Goal: Information Seeking & Learning: Get advice/opinions

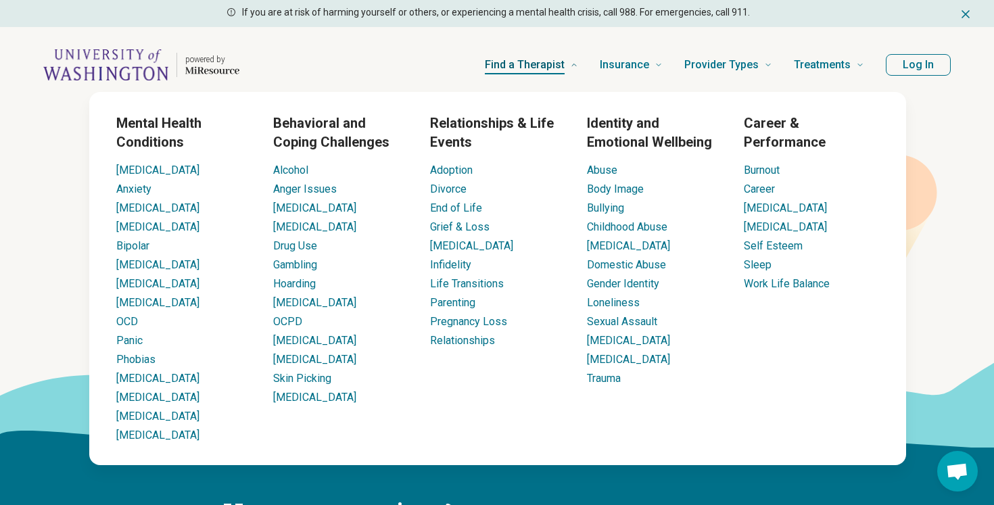
click at [531, 68] on span "Find a Therapist" at bounding box center [525, 64] width 80 height 19
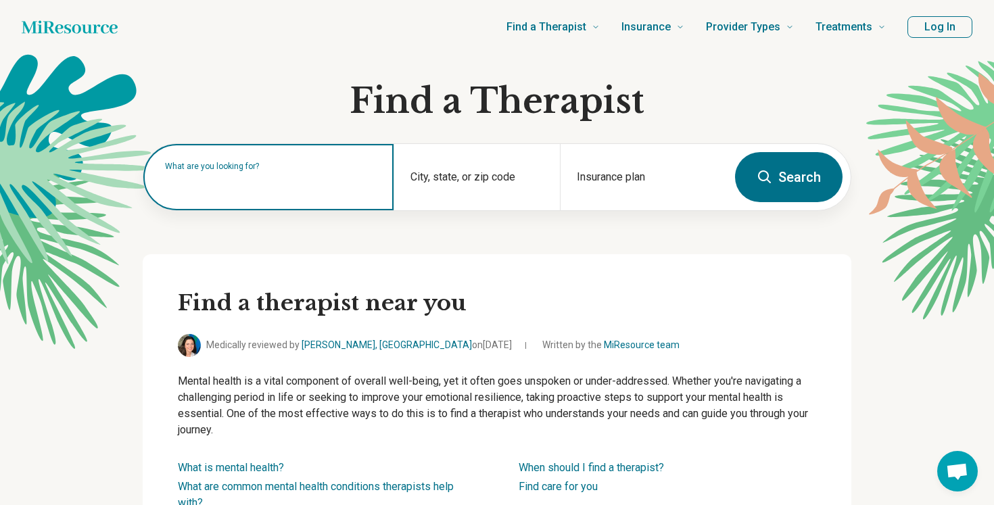
click at [292, 188] on input "text" at bounding box center [271, 184] width 212 height 16
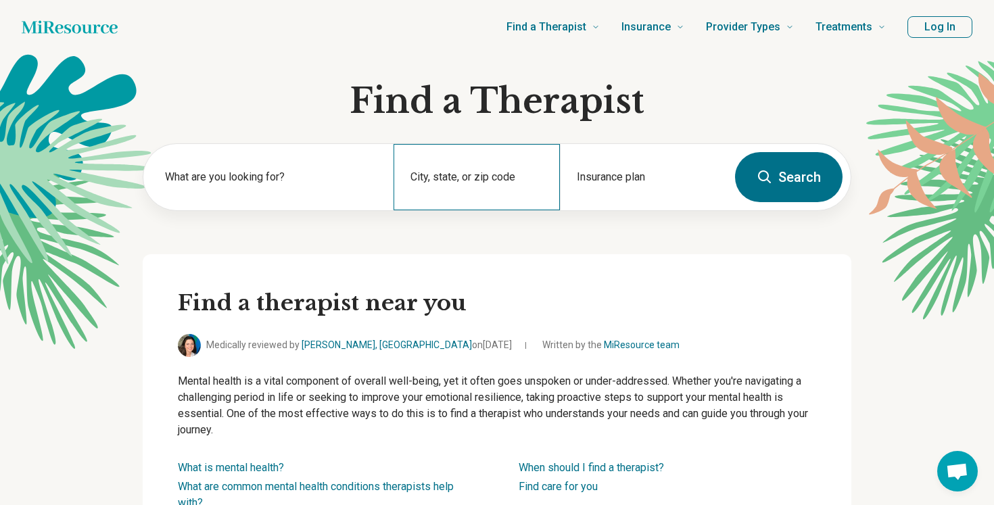
click at [477, 175] on div "City, state, or zip code" at bounding box center [477, 177] width 167 height 66
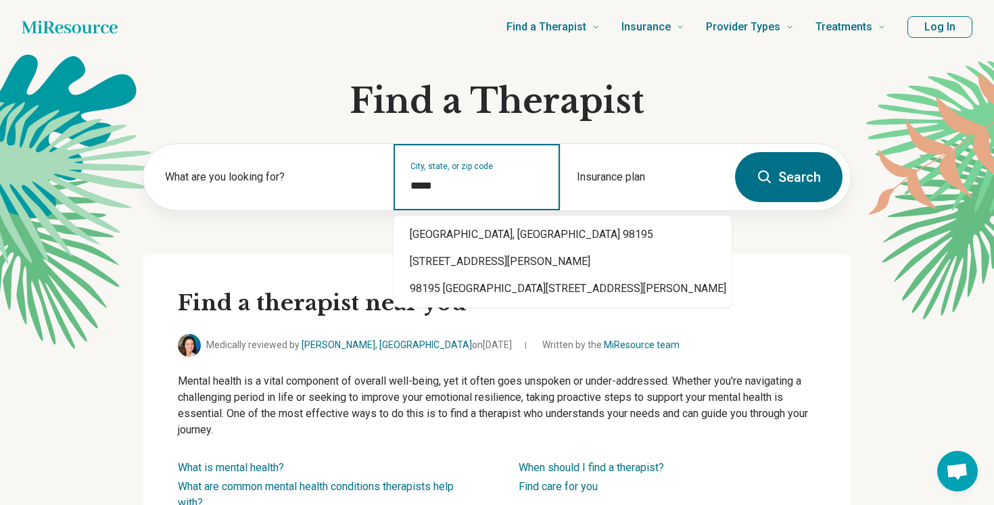
type input "*****"
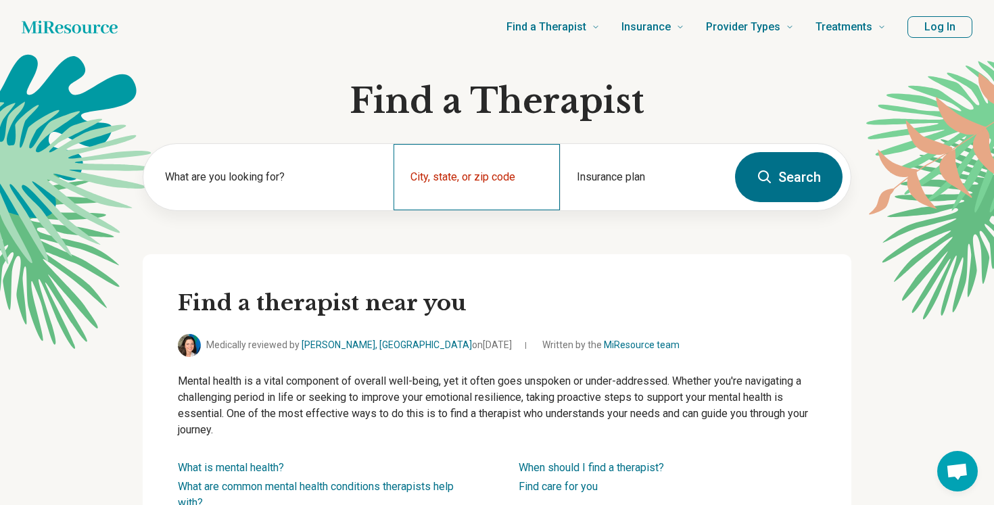
click at [476, 170] on div "City, state, or zip code" at bounding box center [477, 177] width 167 height 66
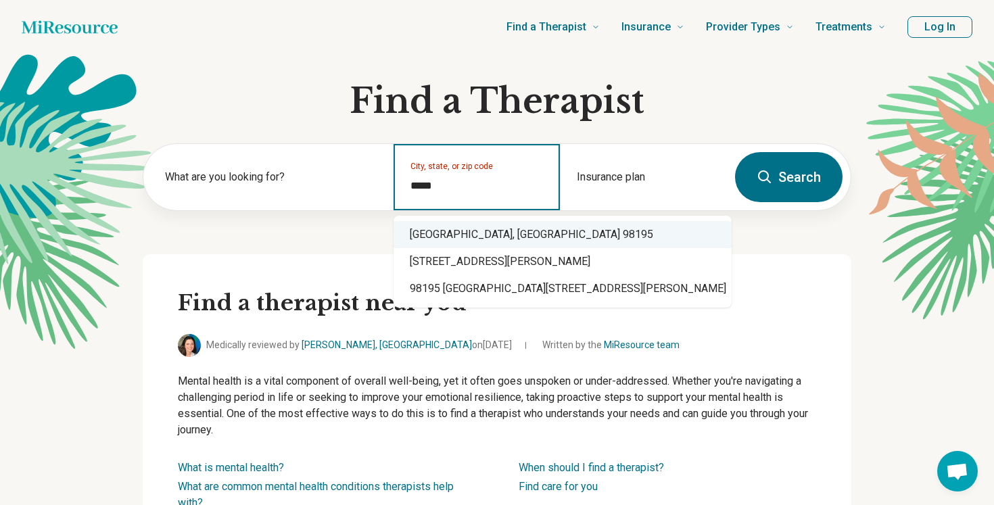
click at [456, 233] on div "Seattle, WA 98195" at bounding box center [563, 234] width 338 height 27
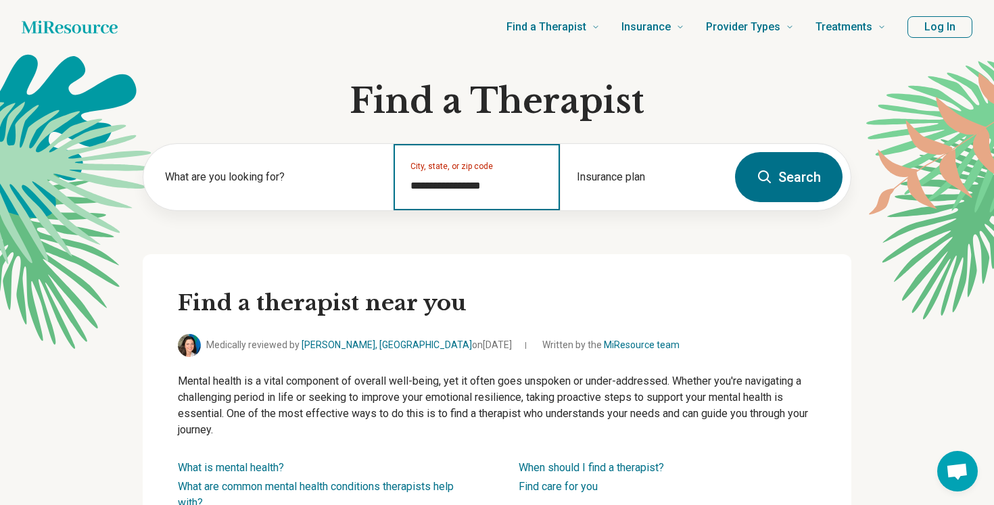
type input "**********"
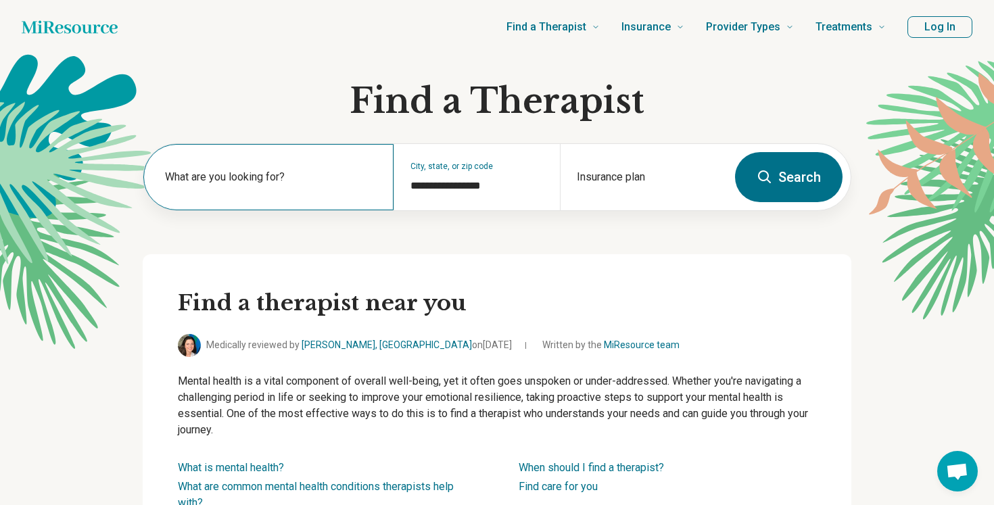
click at [208, 198] on div "What are you looking for?" at bounding box center [268, 177] width 250 height 66
click at [227, 187] on input "text" at bounding box center [271, 184] width 212 height 16
click at [596, 168] on div "Insurance plan" at bounding box center [643, 177] width 167 height 66
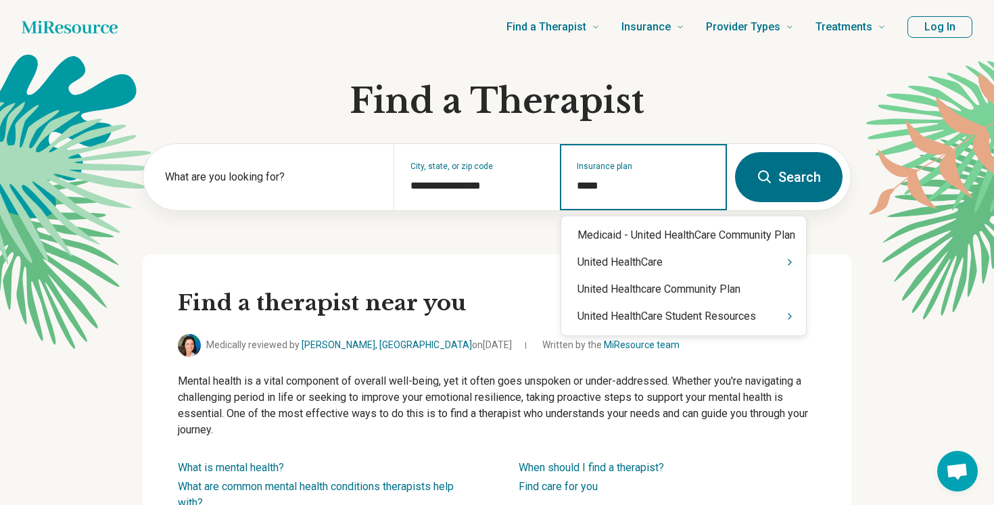
type input "******"
click at [648, 271] on div "United HealthCare" at bounding box center [683, 262] width 245 height 27
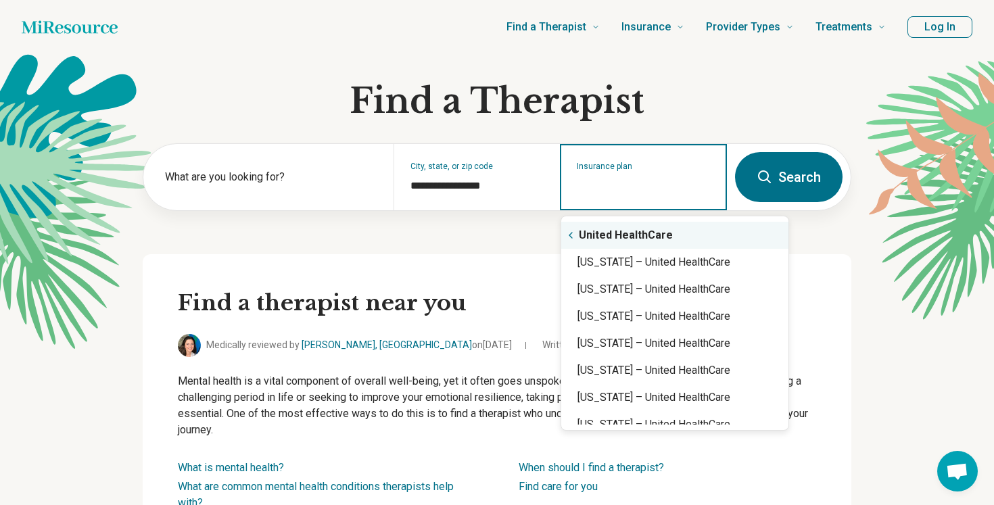
click at [625, 236] on div "United HealthCare" at bounding box center [674, 235] width 227 height 27
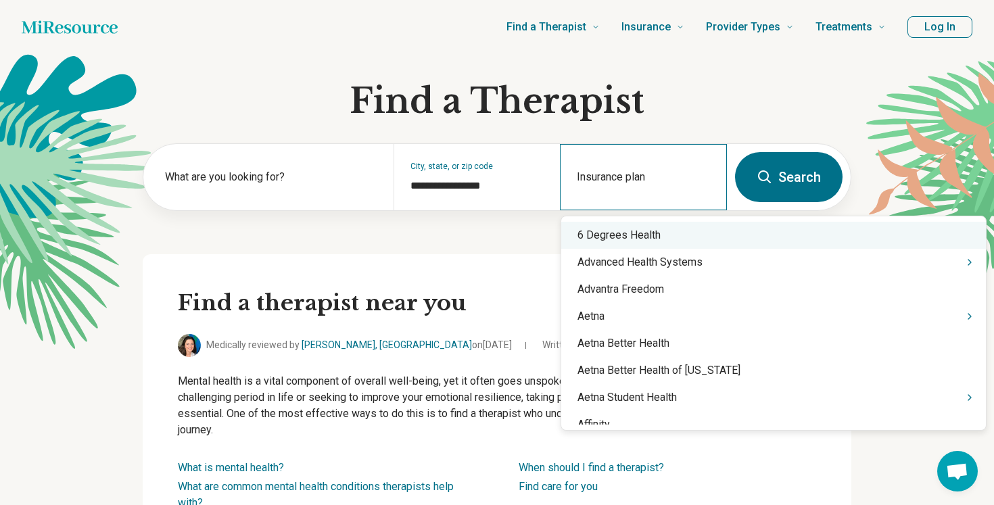
click at [631, 198] on div "Insurance plan" at bounding box center [643, 177] width 167 height 66
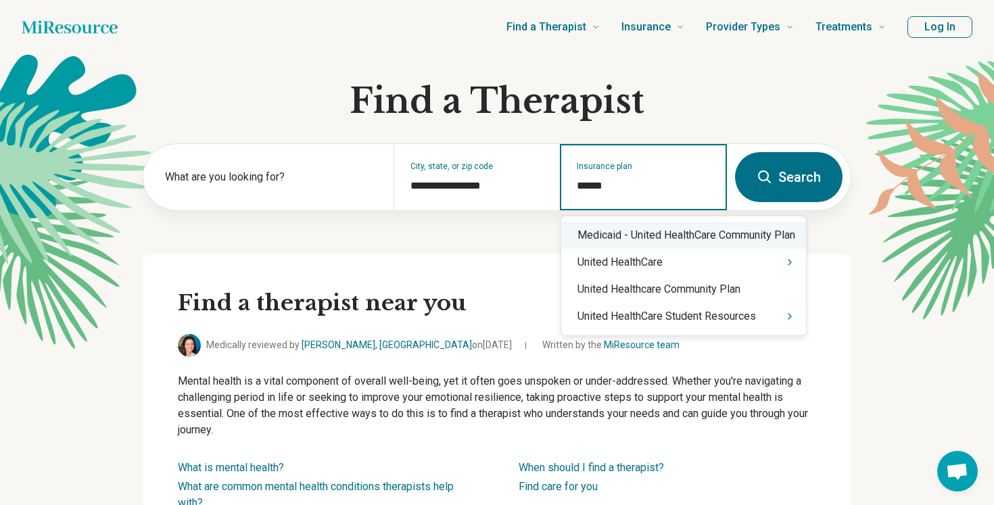
click at [655, 246] on div "Medicaid - United HealthСare Community Plan" at bounding box center [683, 235] width 245 height 27
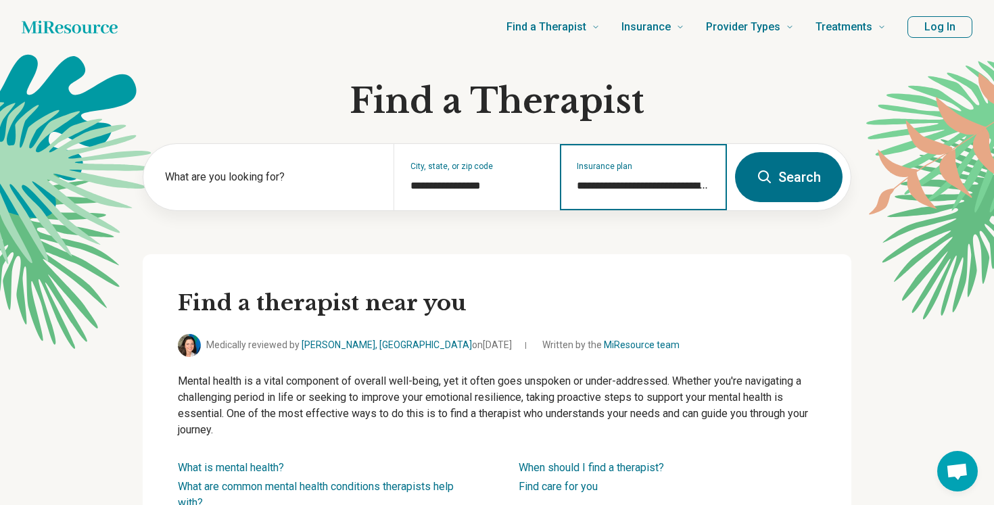
click at [665, 193] on input "**********" at bounding box center [644, 186] width 134 height 16
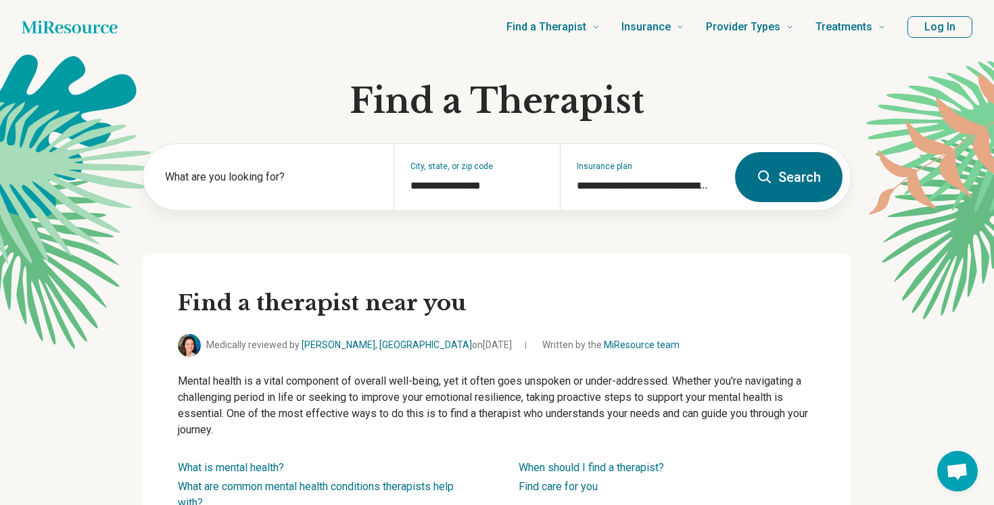
click at [644, 241] on div "**********" at bounding box center [497, 198] width 709 height 111
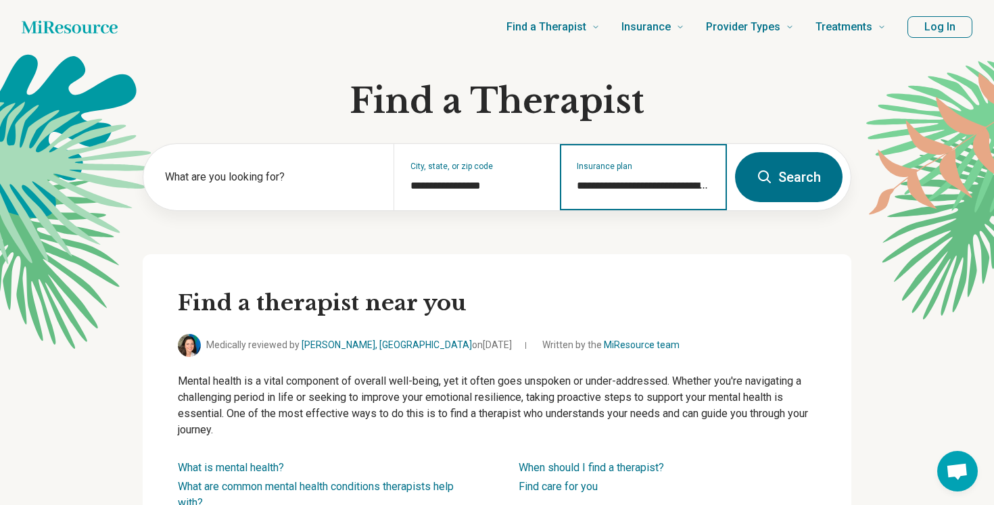
scroll to position [0, 88]
drag, startPoint x: 591, startPoint y: 187, endPoint x: 850, endPoint y: 197, distance: 259.2
click at [850, 197] on div "**********" at bounding box center [497, 177] width 709 height 68
type input "*"
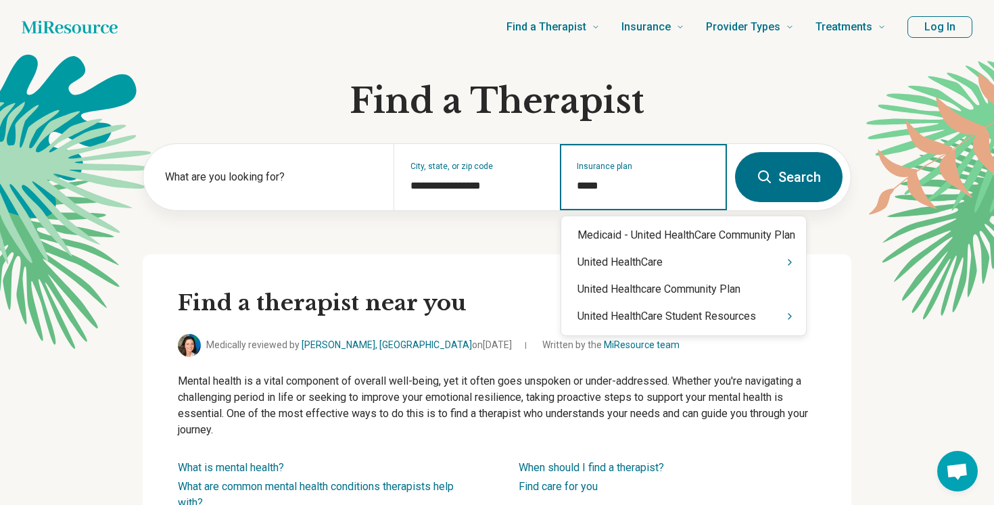
type input "******"
click at [682, 268] on div "United HealthCare" at bounding box center [683, 262] width 245 height 27
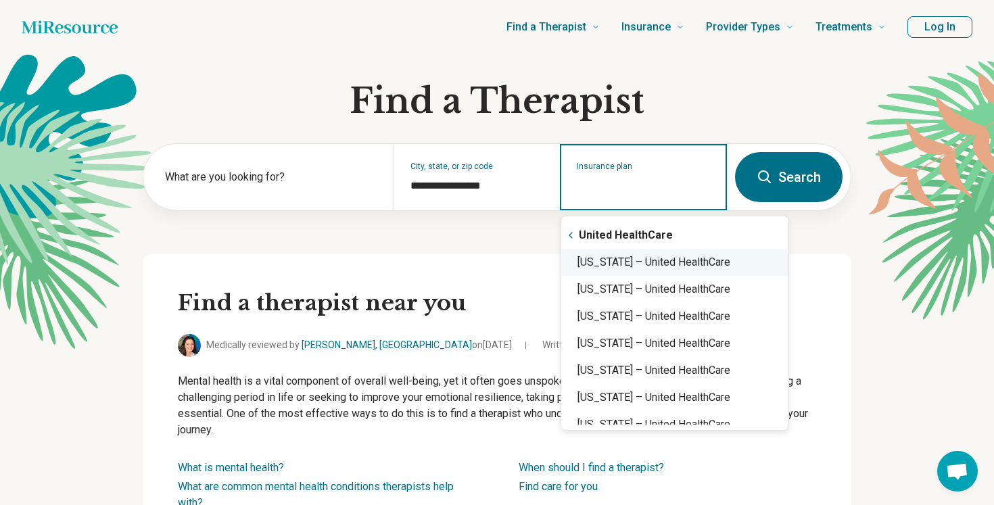
click at [684, 266] on div "Washington – United HealthCare" at bounding box center [674, 262] width 227 height 27
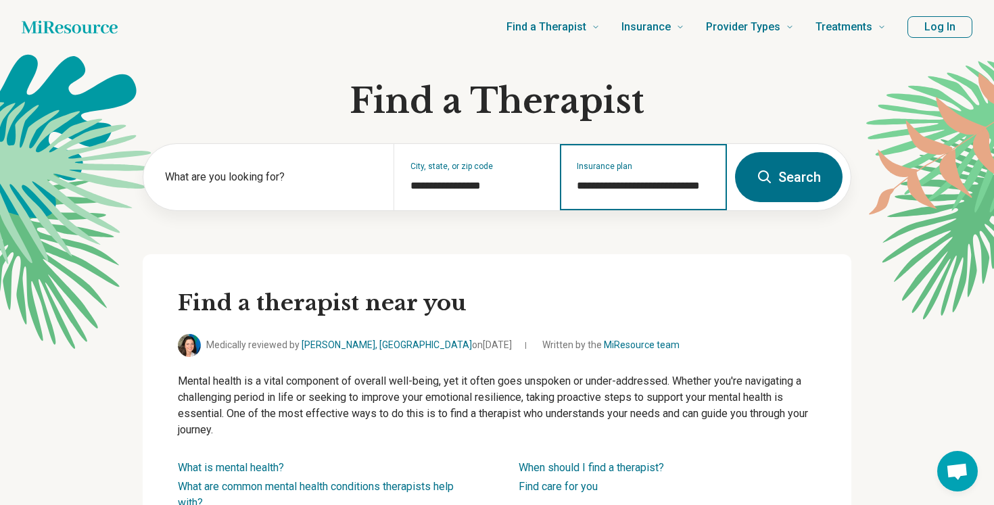
type input "**********"
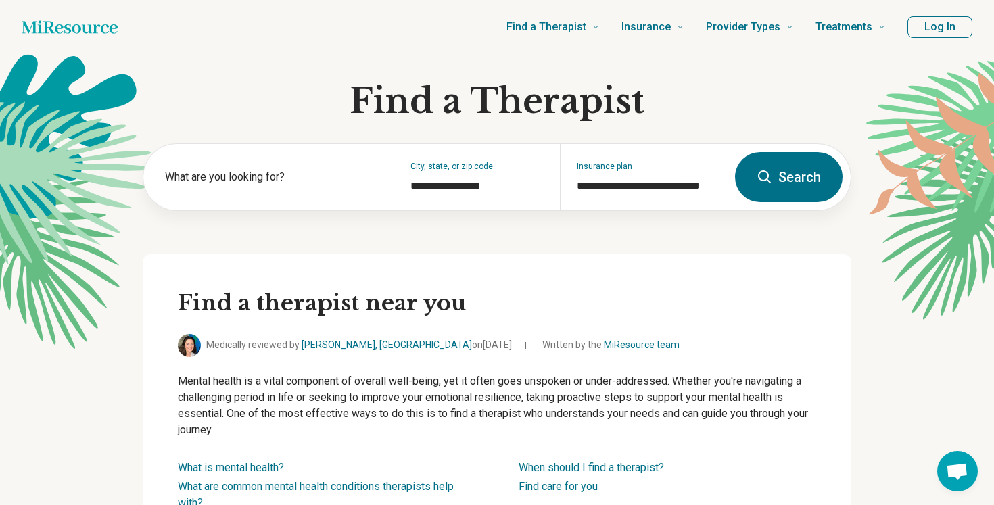
click at [788, 187] on button "Search" at bounding box center [789, 177] width 108 height 50
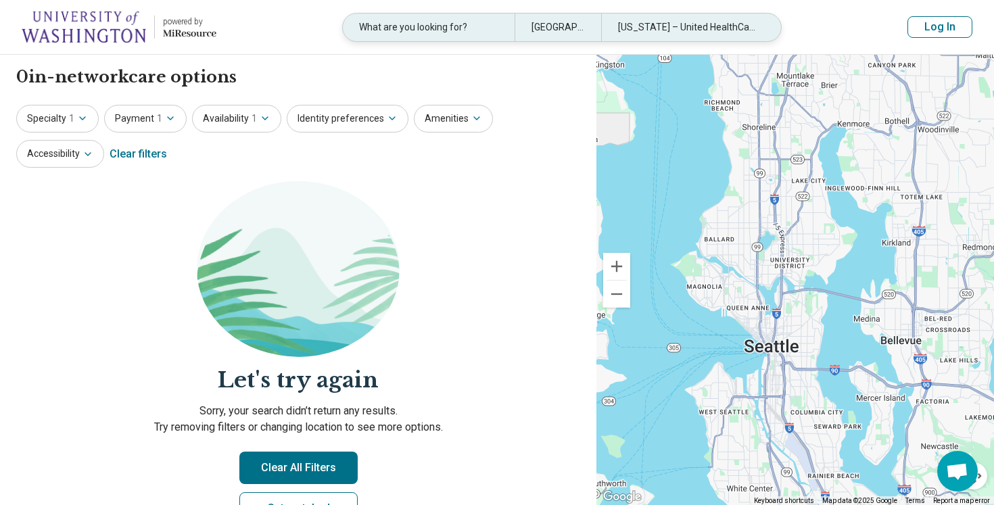
click at [636, 28] on div "Washington – United HealthCare" at bounding box center [687, 28] width 172 height 28
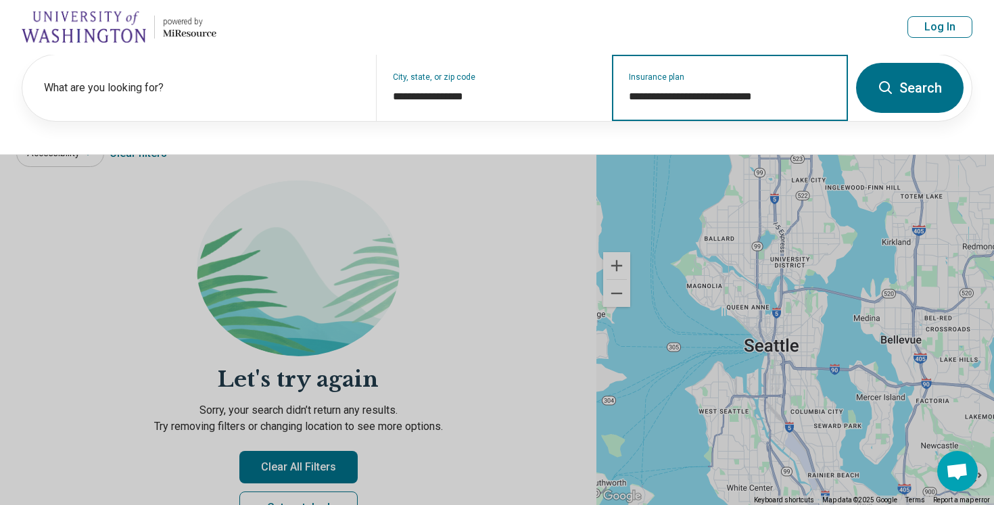
click at [734, 101] on input "**********" at bounding box center [730, 97] width 203 height 16
drag, startPoint x: 630, startPoint y: 92, endPoint x: 826, endPoint y: 114, distance: 198.0
click at [826, 114] on div "**********" at bounding box center [730, 88] width 236 height 66
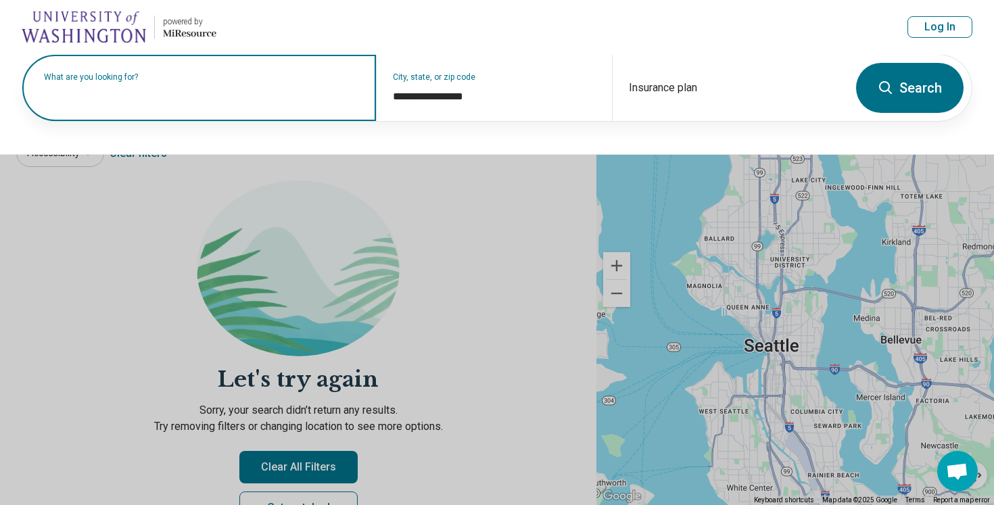
click at [232, 99] on input "text" at bounding box center [202, 95] width 316 height 16
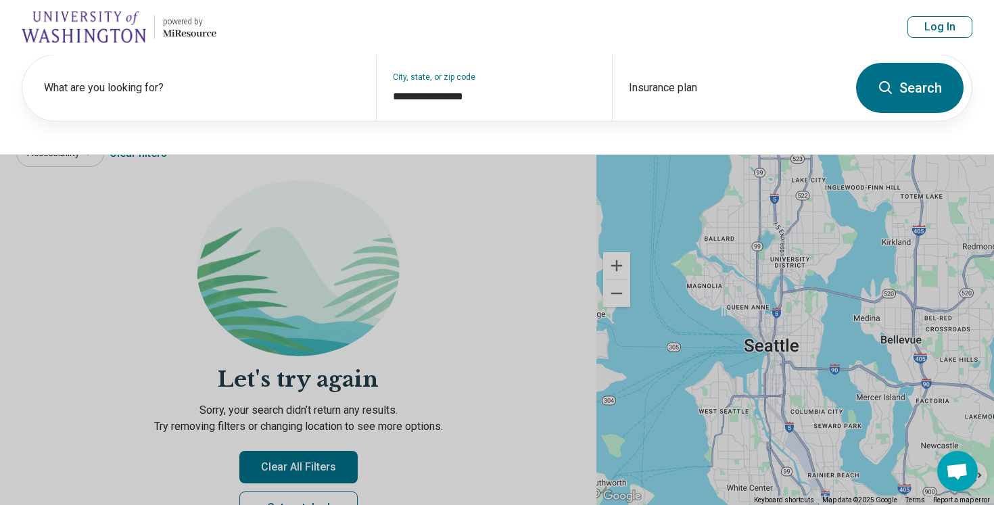
click at [914, 105] on button "Search" at bounding box center [910, 88] width 108 height 50
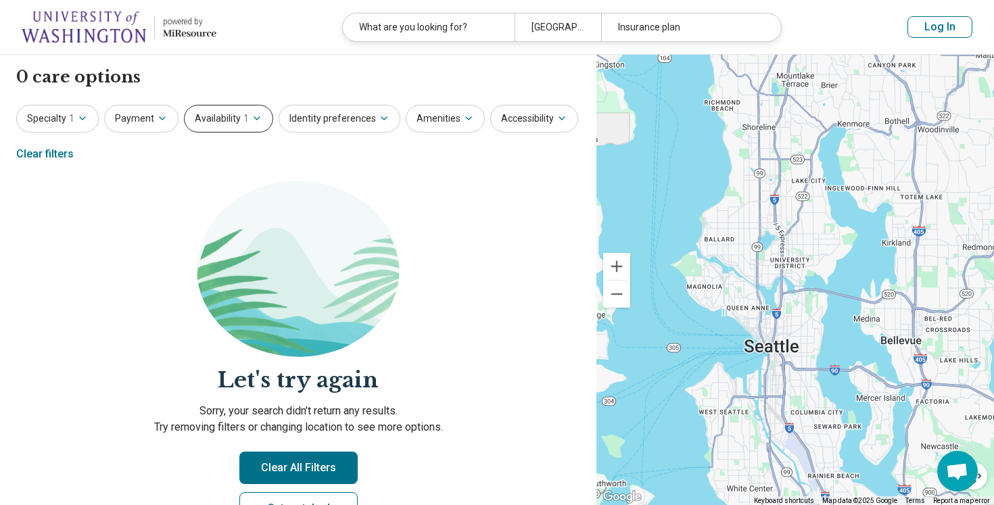
click at [209, 109] on button "Availability 1" at bounding box center [228, 119] width 89 height 28
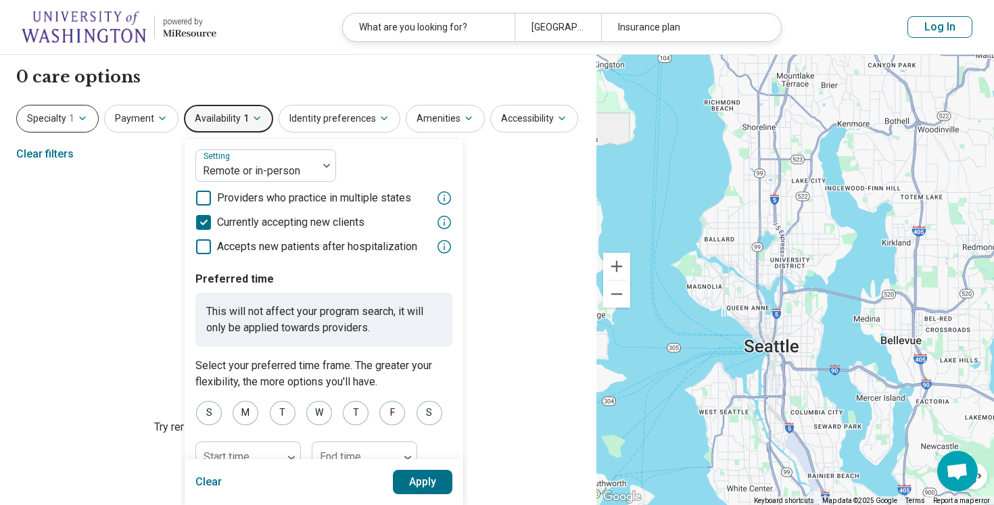
click at [56, 121] on button "Specialty 1" at bounding box center [57, 119] width 82 height 28
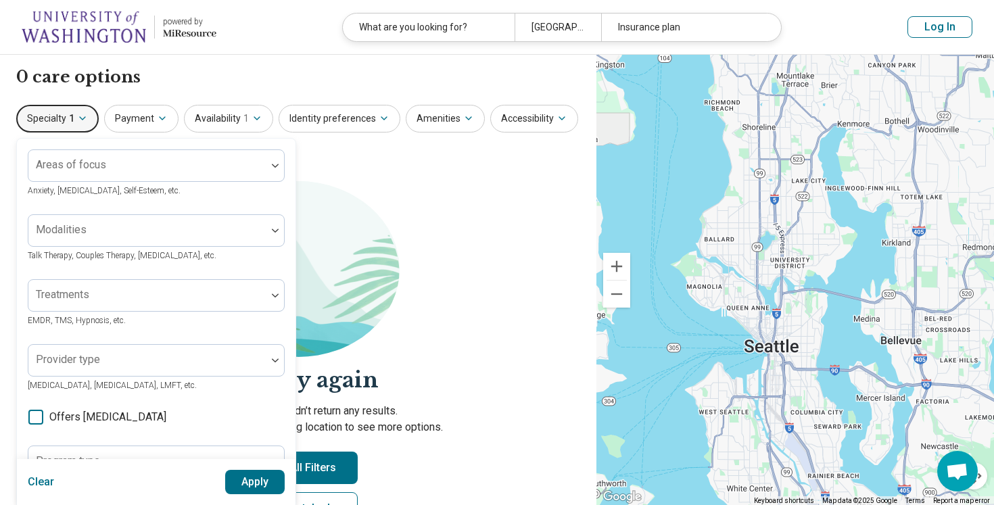
click at [103, 30] on img at bounding box center [84, 27] width 124 height 32
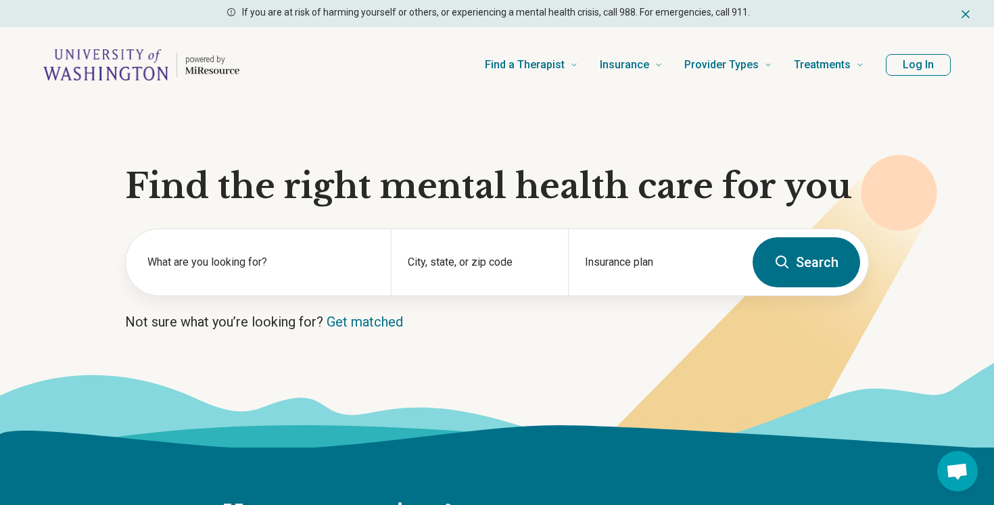
click at [237, 57] on p "powered by" at bounding box center [212, 59] width 54 height 11
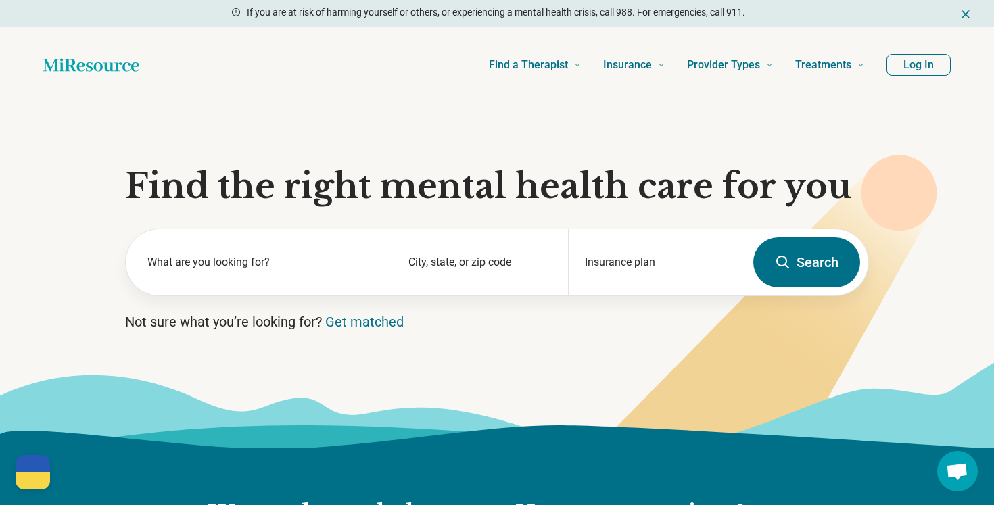
click at [119, 64] on icon "Home page" at bounding box center [91, 64] width 96 height 27
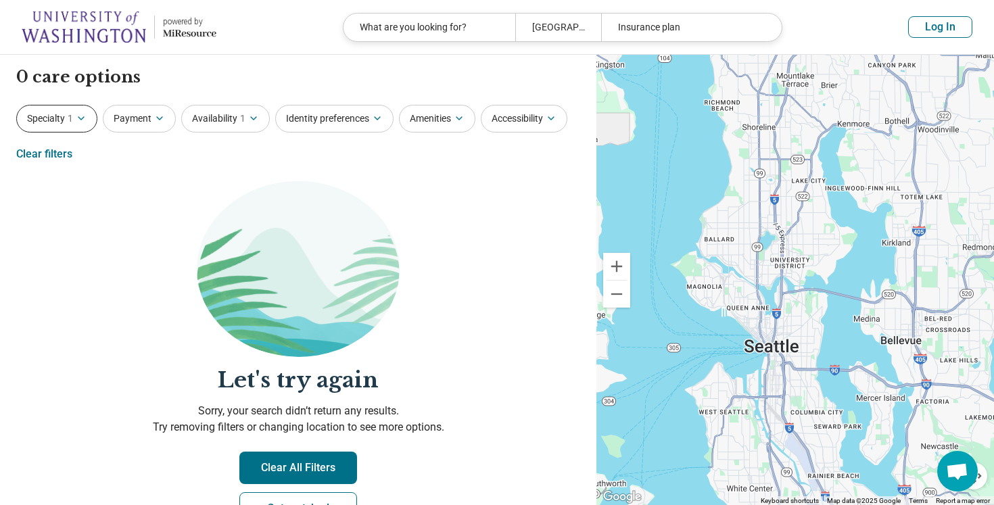
click at [80, 123] on icon "button" at bounding box center [81, 118] width 11 height 11
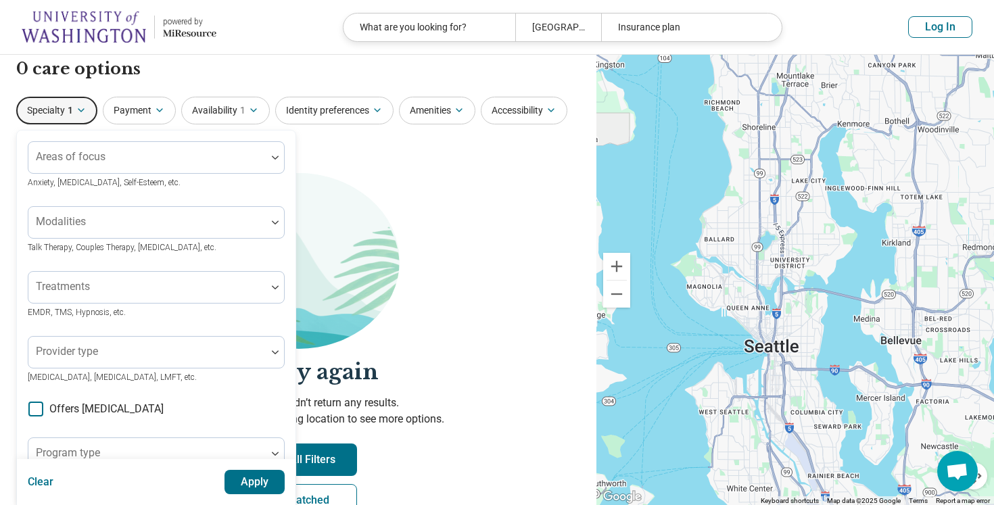
scroll to position [10, 0]
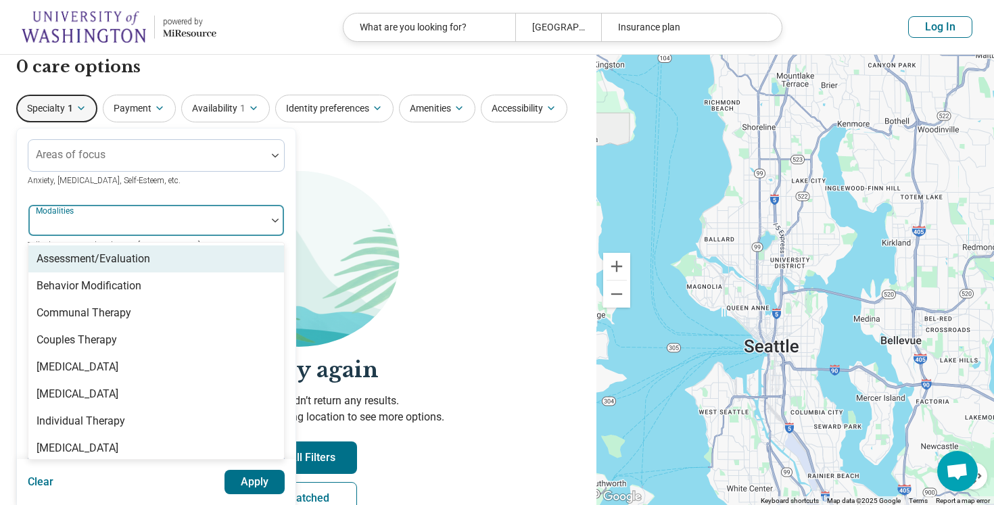
click at [120, 220] on div at bounding box center [147, 225] width 227 height 19
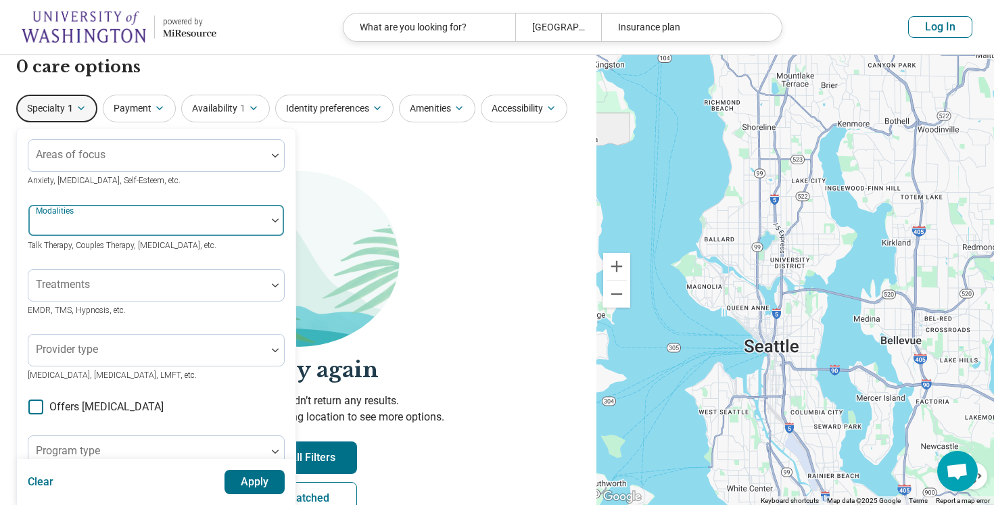
click at [120, 220] on div at bounding box center [147, 225] width 227 height 19
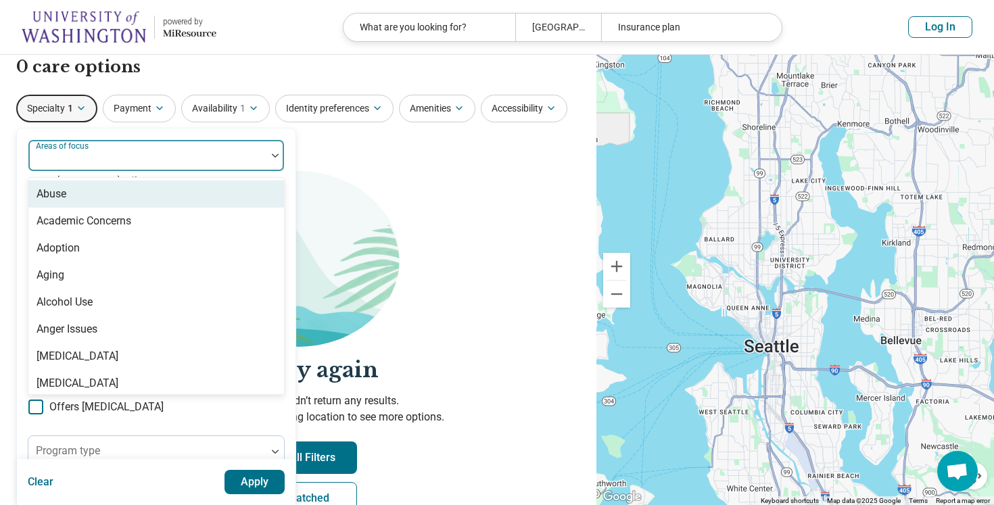
click at [147, 158] on div at bounding box center [147, 160] width 227 height 19
click at [164, 152] on div at bounding box center [147, 160] width 227 height 19
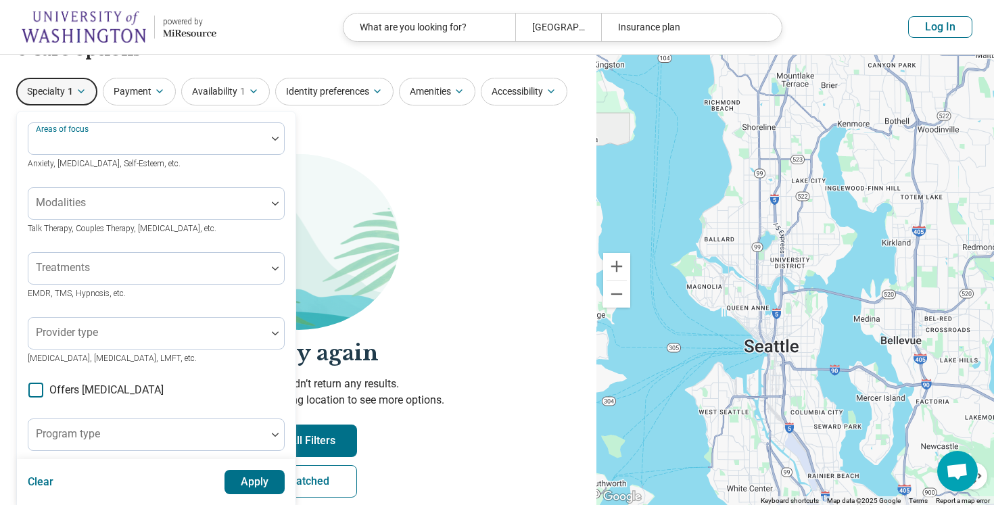
scroll to position [0, 0]
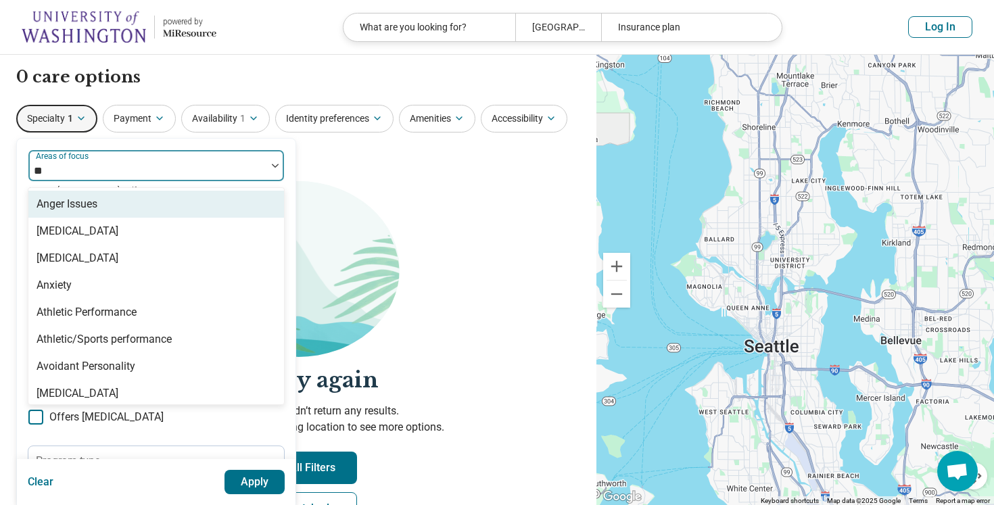
type input "***"
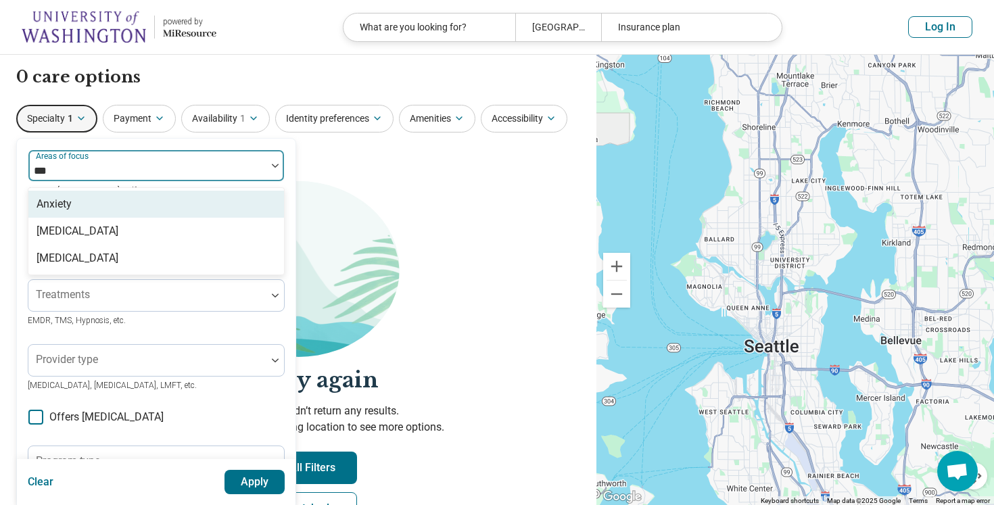
click at [152, 208] on div "Anxiety" at bounding box center [156, 204] width 256 height 27
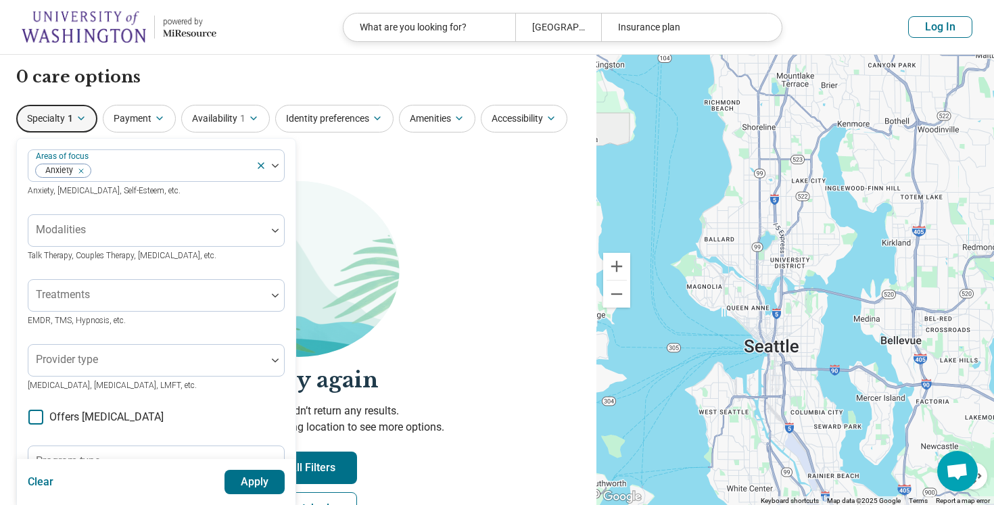
click at [352, 264] on img at bounding box center [298, 269] width 203 height 176
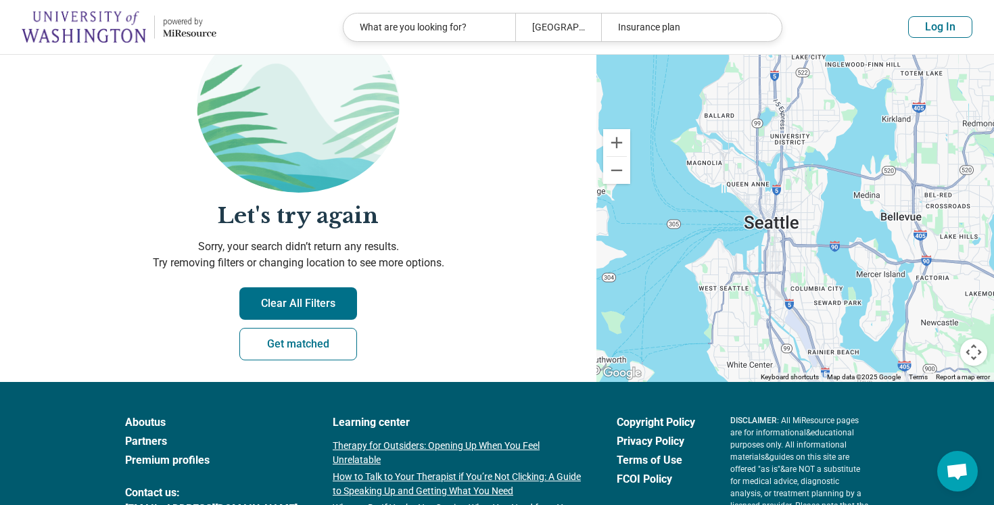
scroll to position [161, 0]
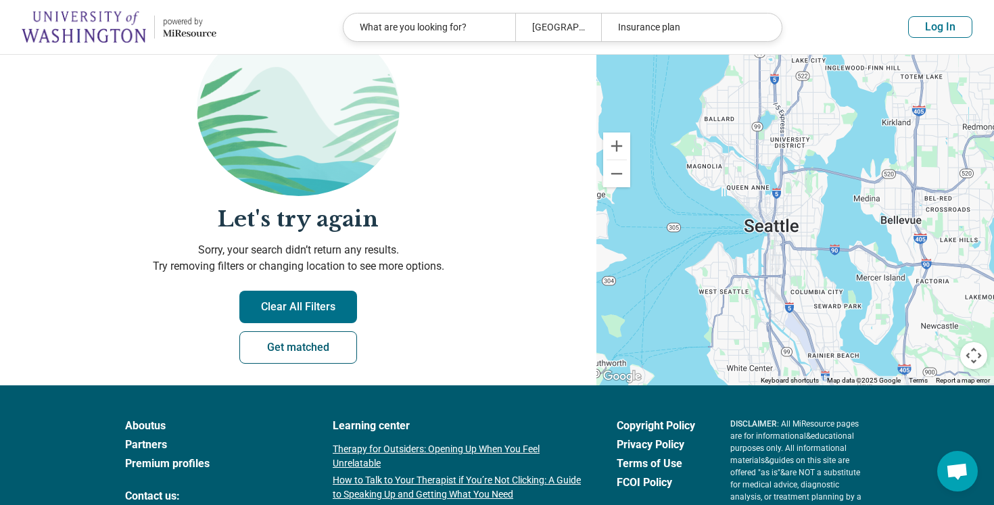
click at [325, 354] on link "Get matched" at bounding box center [298, 347] width 118 height 32
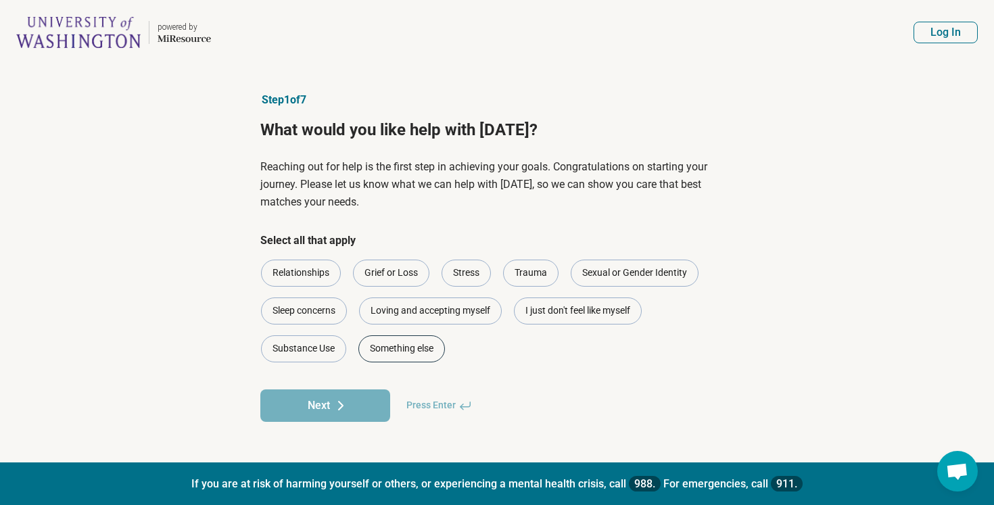
click at [399, 356] on div "Something else" at bounding box center [401, 348] width 87 height 27
click at [329, 410] on button "Next" at bounding box center [325, 405] width 130 height 32
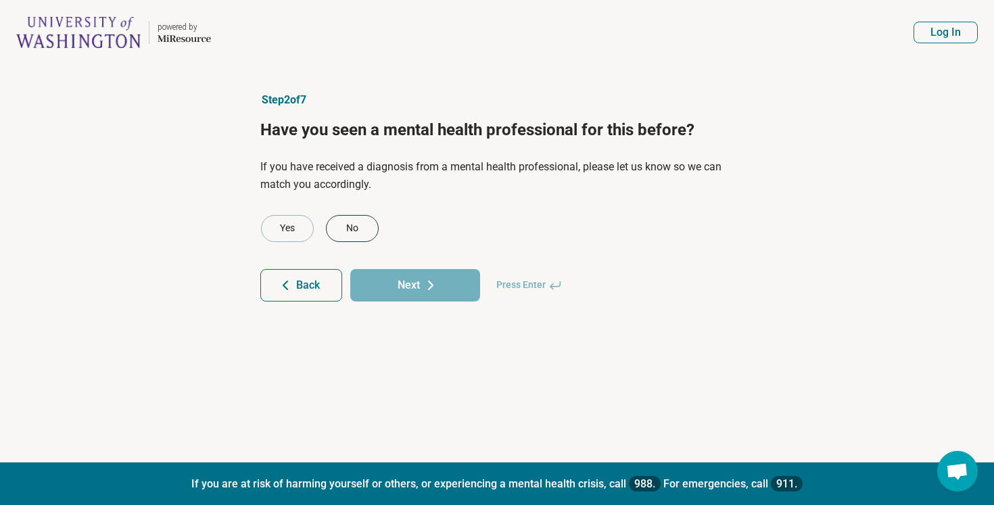
click at [356, 235] on div "No" at bounding box center [352, 228] width 53 height 27
click at [392, 281] on button "Next" at bounding box center [415, 285] width 130 height 32
click at [306, 229] on div "Yes" at bounding box center [287, 228] width 53 height 27
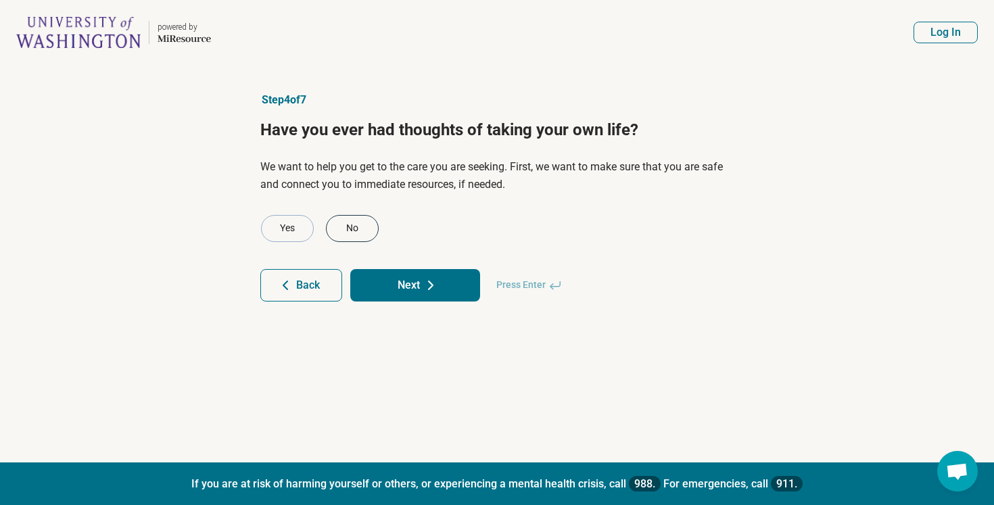
click at [347, 220] on div "No" at bounding box center [352, 228] width 53 height 27
click at [383, 278] on button "Next" at bounding box center [415, 285] width 130 height 32
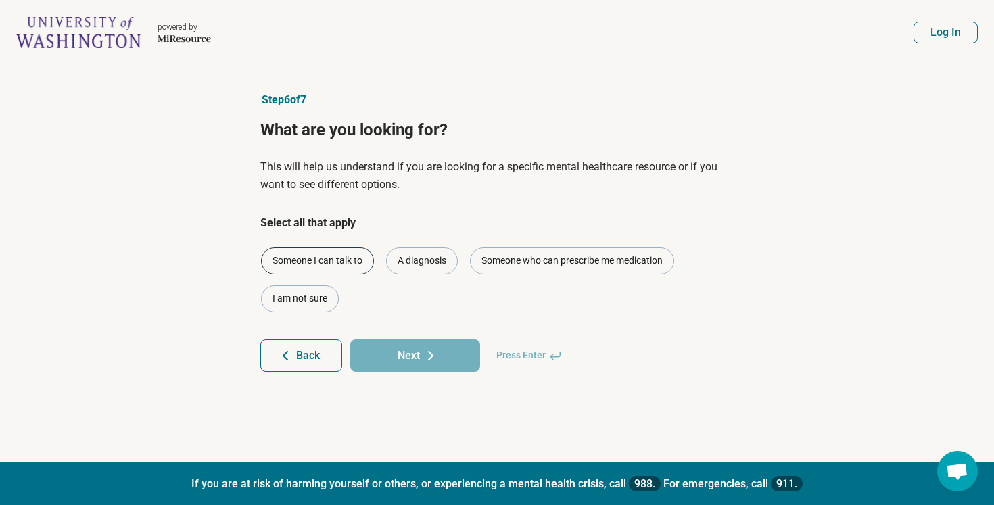
click at [361, 273] on div "Someone I can talk to" at bounding box center [317, 260] width 113 height 27
click at [394, 353] on button "Next" at bounding box center [415, 355] width 130 height 32
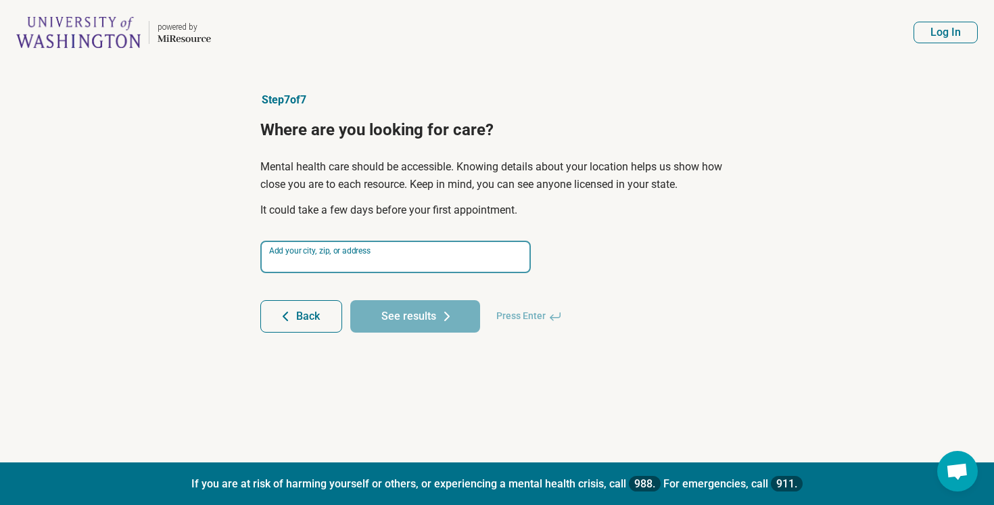
click at [401, 263] on input at bounding box center [395, 257] width 270 height 32
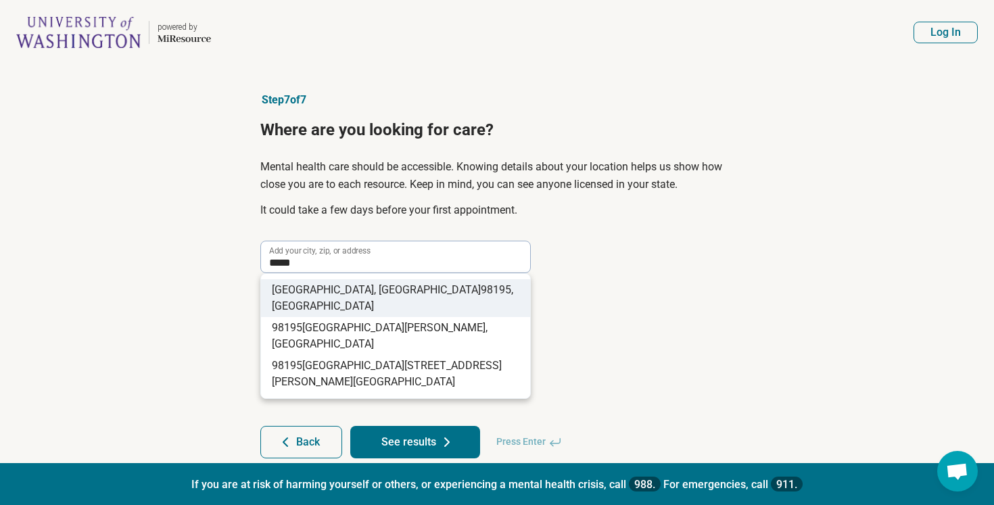
click at [444, 289] on li "Seattle, WA 98195 , USA" at bounding box center [395, 298] width 269 height 38
type input "**********"
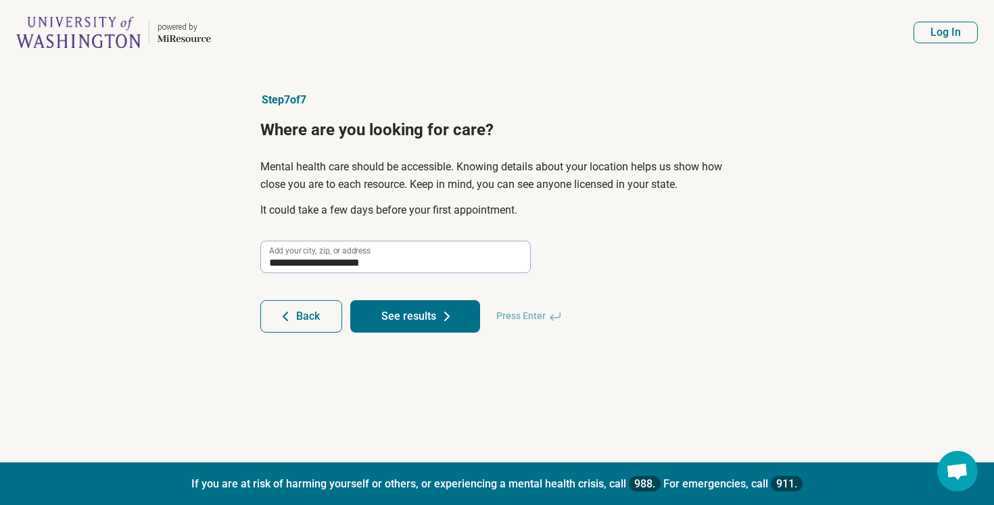
click at [436, 328] on button "See results" at bounding box center [415, 316] width 130 height 32
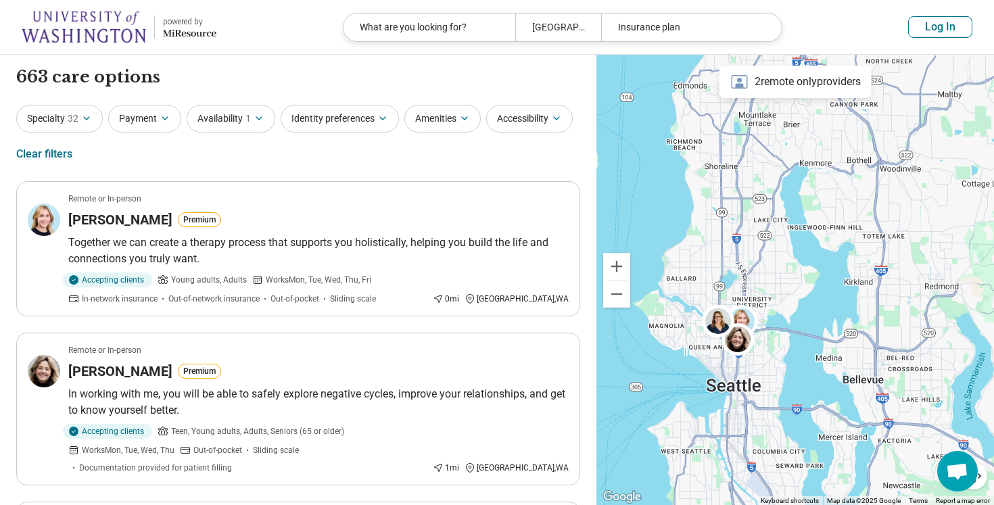
drag, startPoint x: 749, startPoint y: 362, endPoint x: 711, endPoint y: 403, distance: 56.0
click at [711, 403] on div at bounding box center [795, 280] width 398 height 451
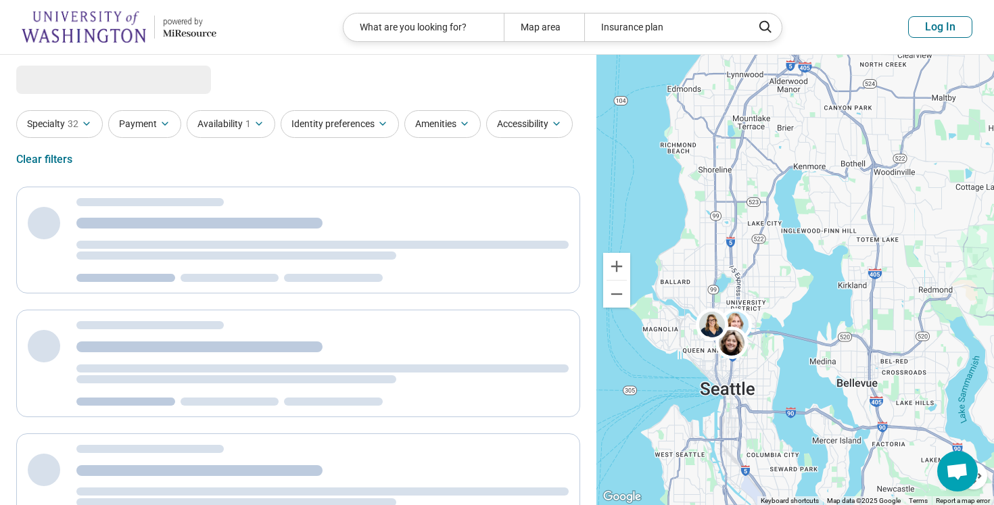
click at [721, 397] on div at bounding box center [795, 280] width 398 height 451
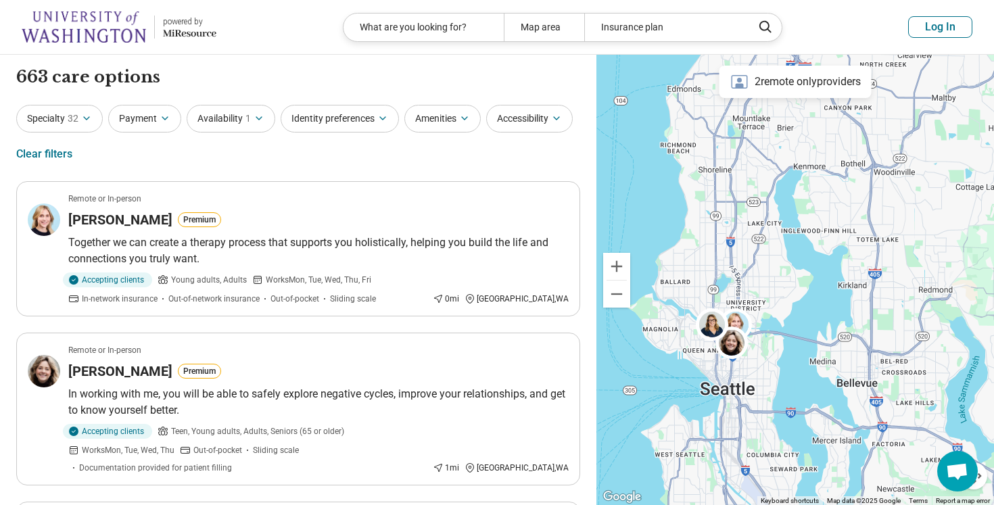
click at [780, 371] on div at bounding box center [795, 280] width 398 height 451
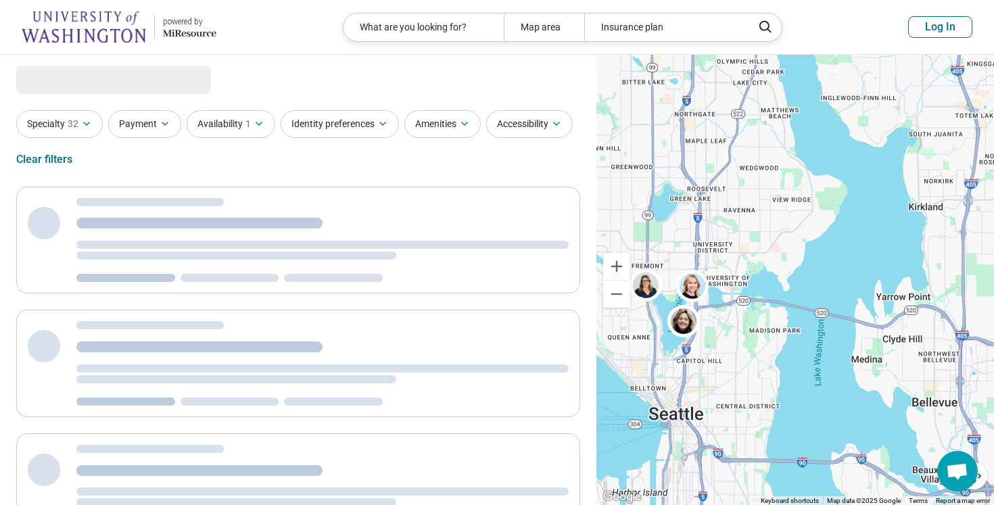
drag, startPoint x: 730, startPoint y: 354, endPoint x: 770, endPoint y: 387, distance: 52.4
click at [770, 387] on div at bounding box center [795, 280] width 398 height 451
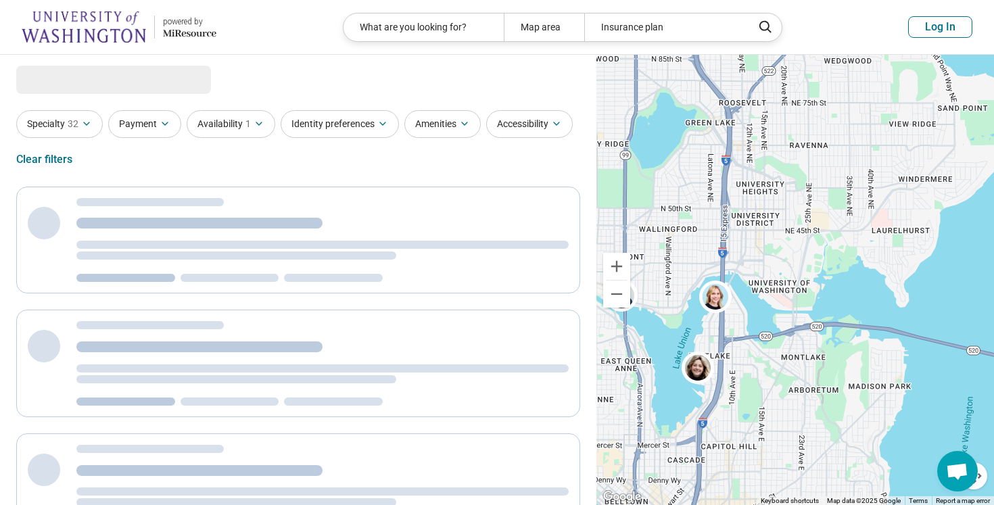
drag, startPoint x: 726, startPoint y: 339, endPoint x: 778, endPoint y: 358, distance: 56.3
click at [780, 360] on div at bounding box center [795, 280] width 398 height 451
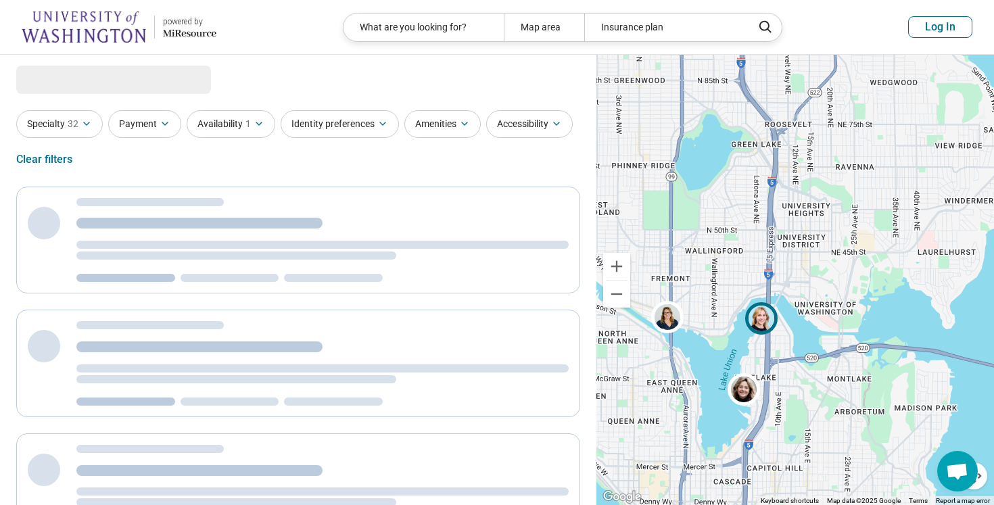
click at [764, 327] on img at bounding box center [761, 318] width 32 height 32
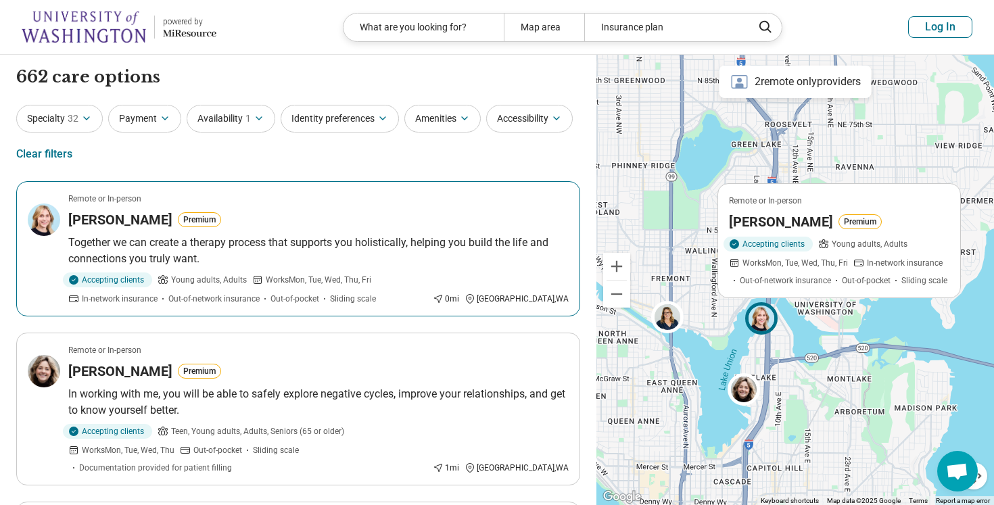
click at [434, 257] on p "Together we can create a therapy process that supports you holistically, helpin…" at bounding box center [318, 251] width 500 height 32
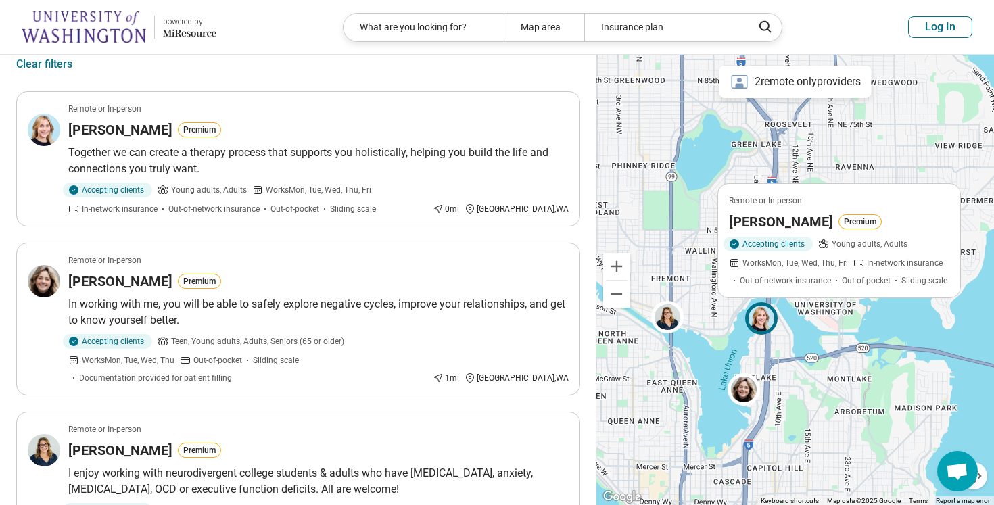
scroll to position [91, 0]
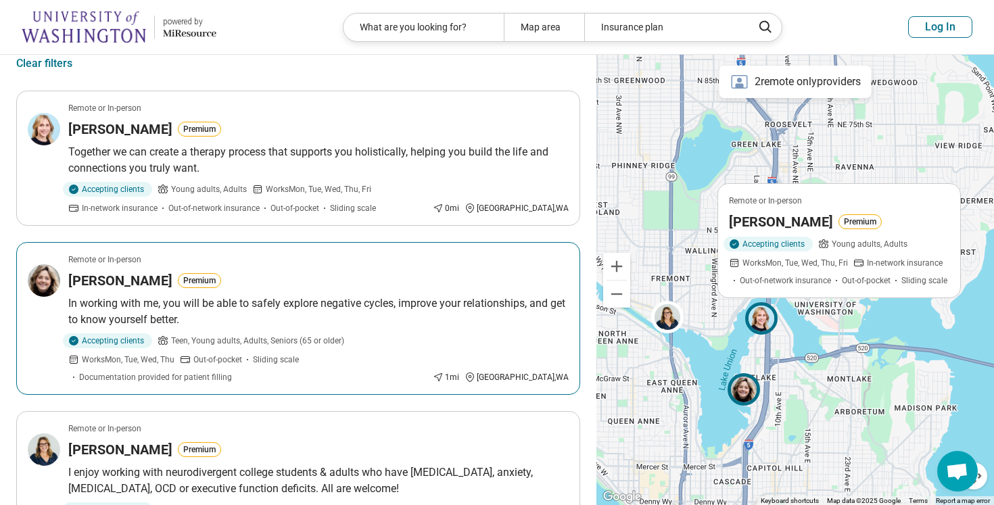
click at [427, 364] on div "Accepting clients Teen, Young adults, Adults, Seniors (65 or older) Works Mon, …" at bounding box center [247, 358] width 359 height 50
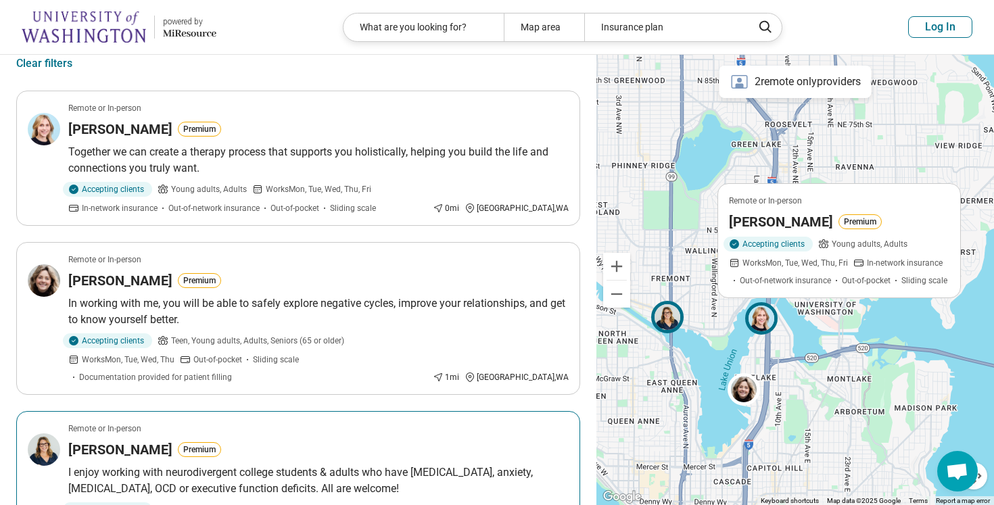
click at [298, 465] on p "I enjoy working with neurodivergent college students & adults who have ADHD, an…" at bounding box center [318, 481] width 500 height 32
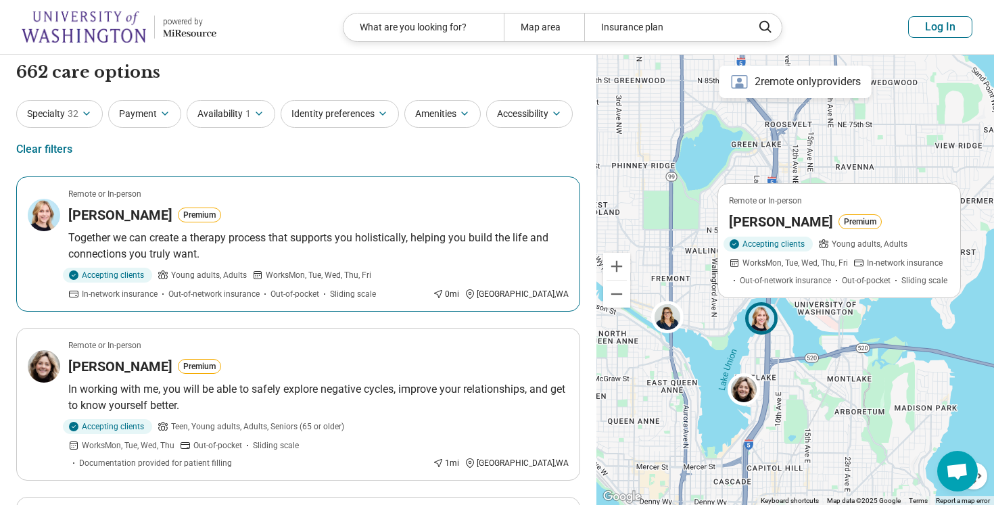
scroll to position [0, 0]
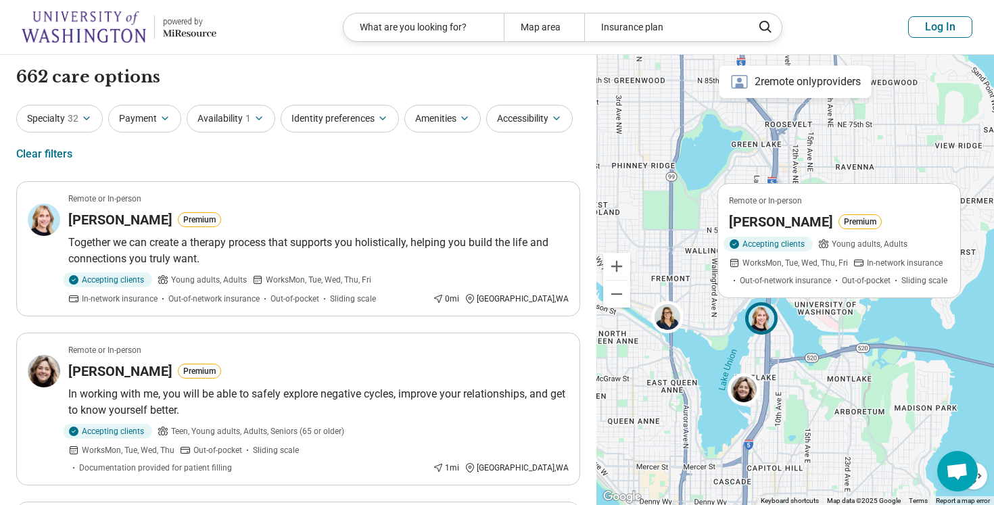
click at [700, 44] on header "powered by Miresource logo What are you looking for? Map area Insurance plan Lo…" at bounding box center [497, 27] width 994 height 55
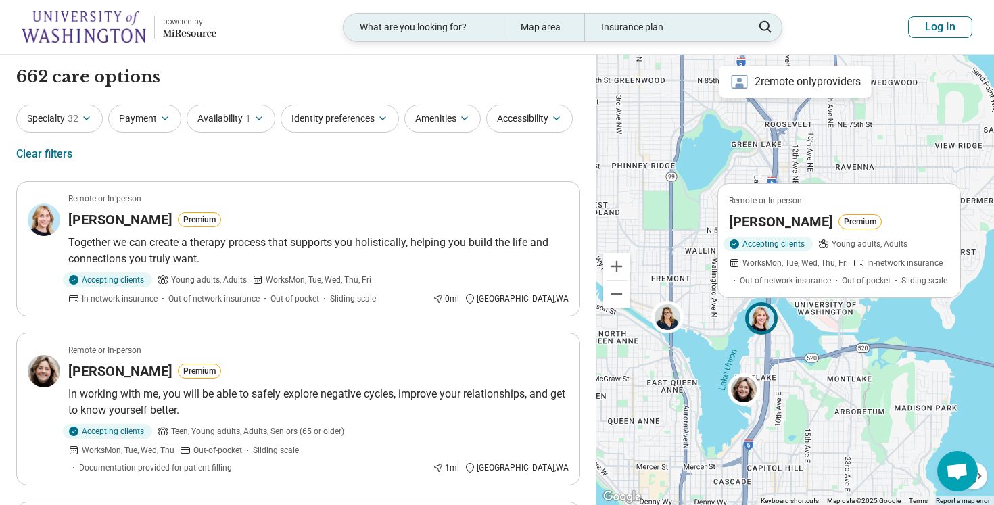
click at [466, 32] on div "What are you looking for?" at bounding box center [423, 28] width 160 height 28
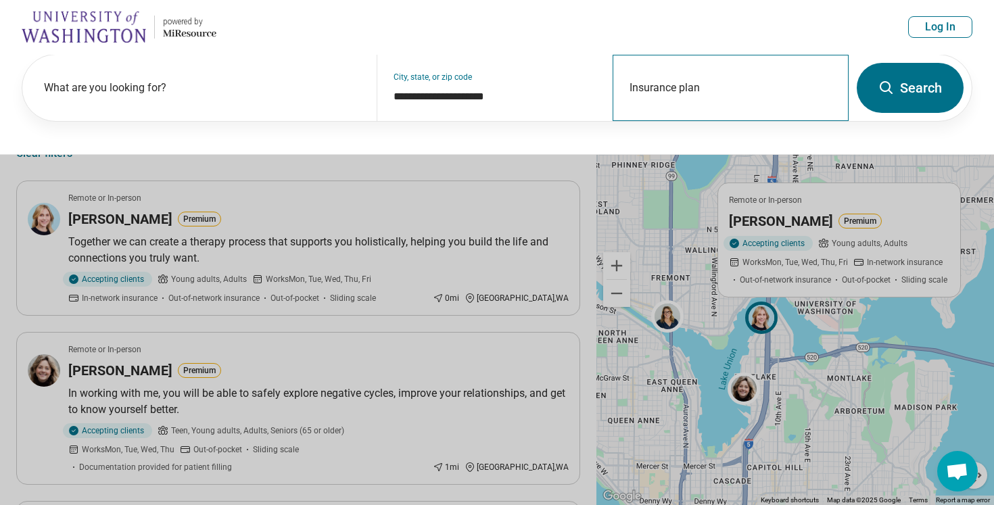
click at [653, 82] on div "Insurance plan" at bounding box center [731, 88] width 236 height 66
click at [663, 103] on input "Insurance plan" at bounding box center [731, 97] width 203 height 16
click at [659, 103] on input "Insurance plan" at bounding box center [731, 97] width 203 height 16
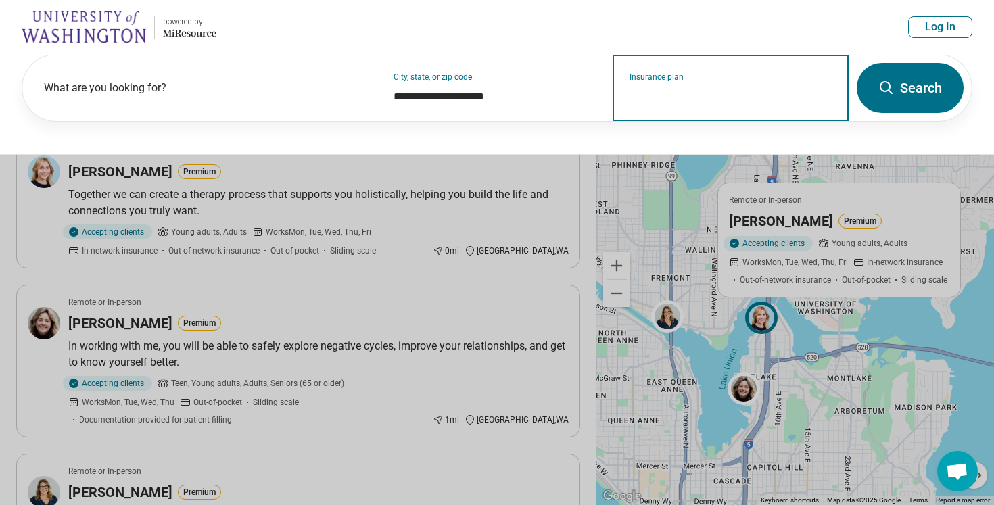
scroll to position [48, 0]
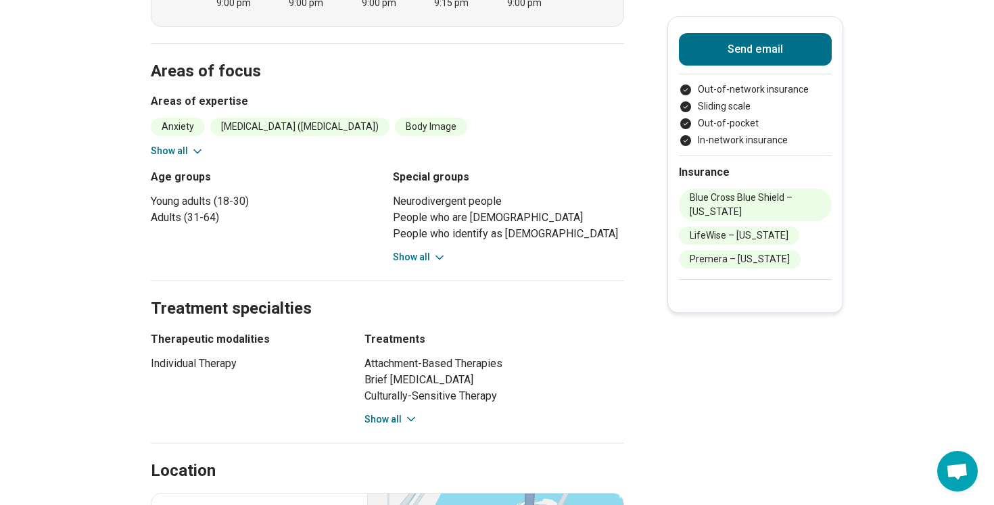
scroll to position [711, 0]
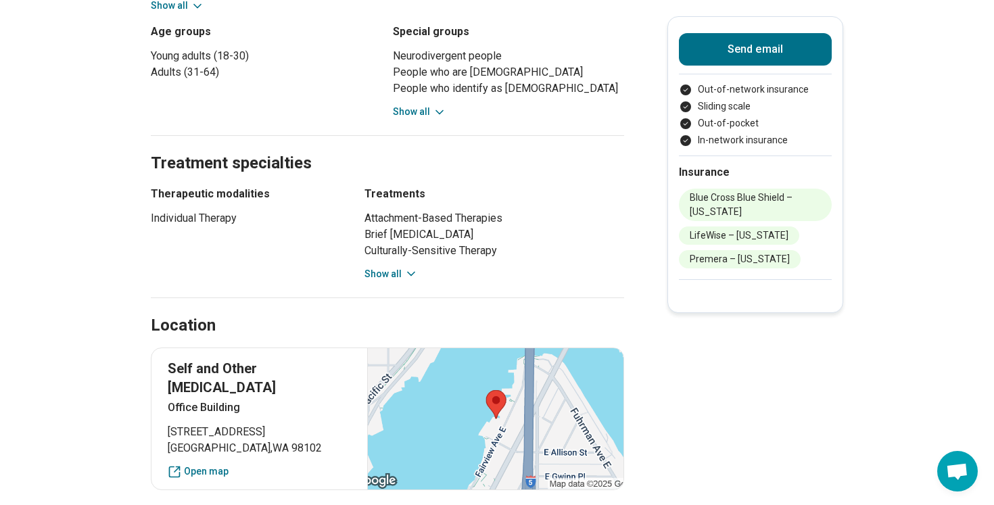
click at [634, 283] on main "Premium Helen Kornfeld ( She/Her/Hers ) Licensed Mental Health Counselor (LMHC)…" at bounding box center [497, 241] width 994 height 1788
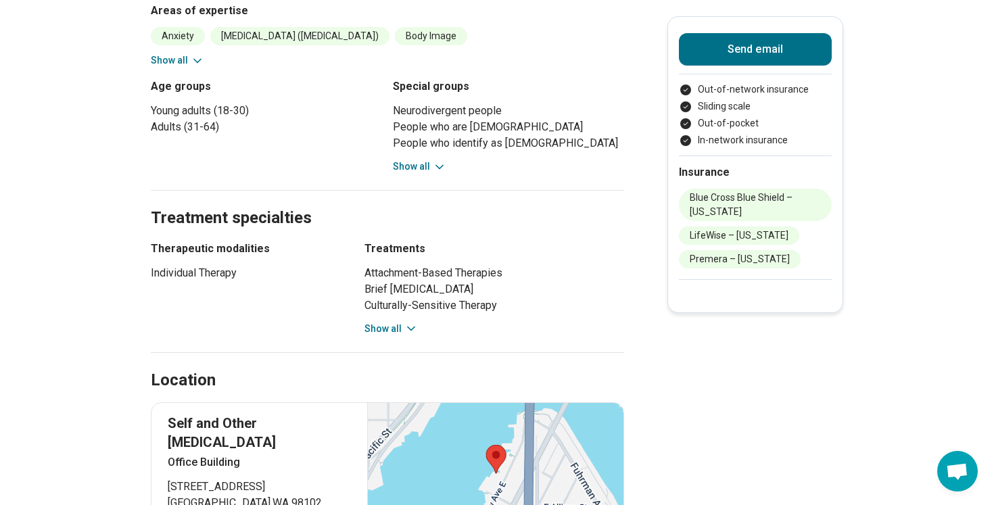
scroll to position [653, 0]
click at [419, 164] on button "Show all" at bounding box center [419, 166] width 53 height 14
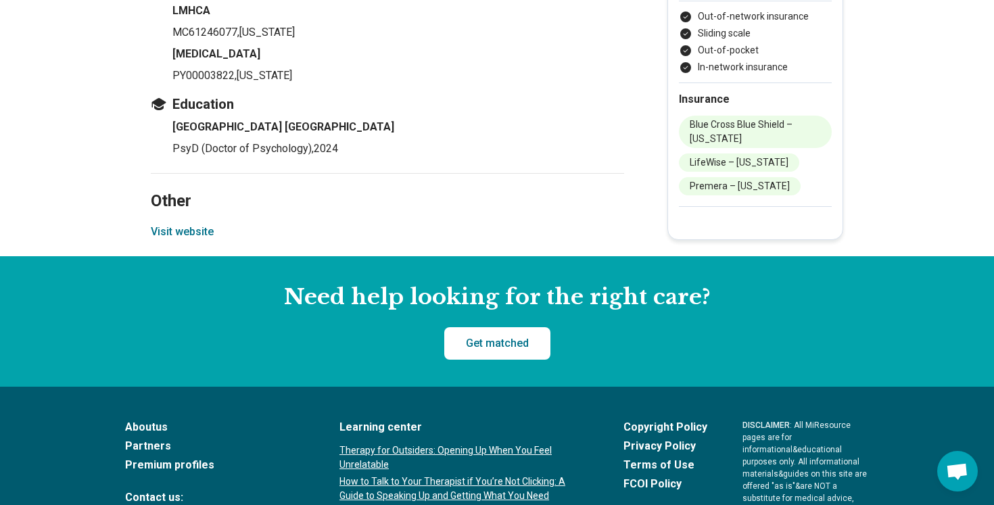
scroll to position [1809, 0]
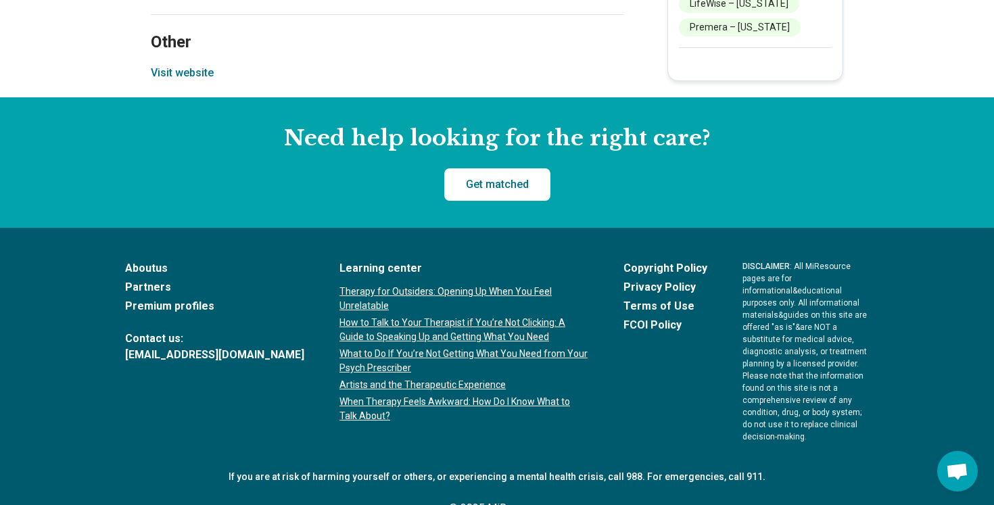
click at [207, 65] on button "Visit website" at bounding box center [182, 73] width 63 height 16
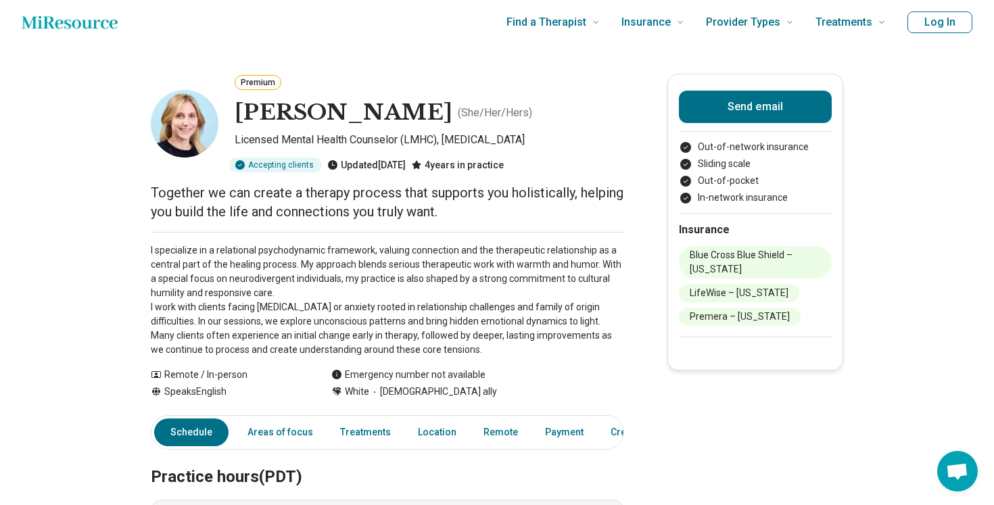
scroll to position [10, 0]
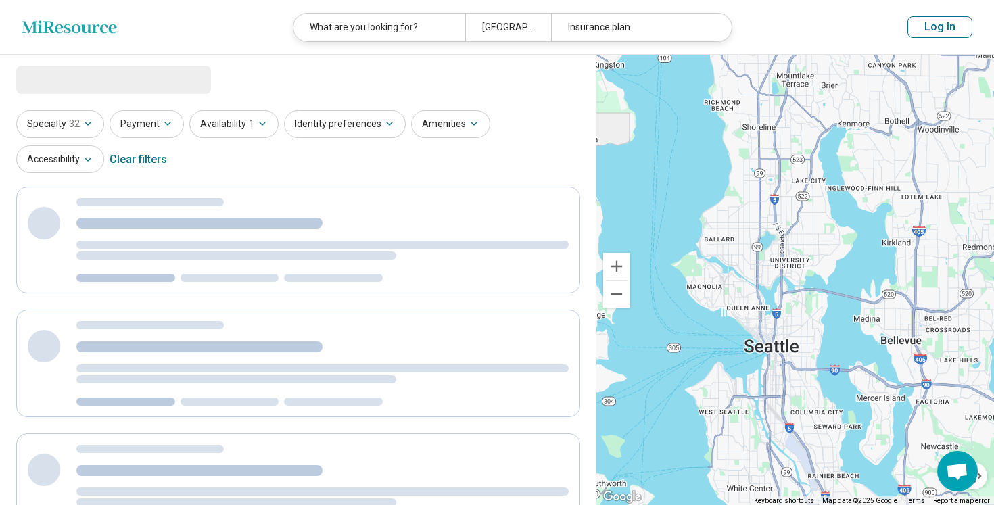
select select "***"
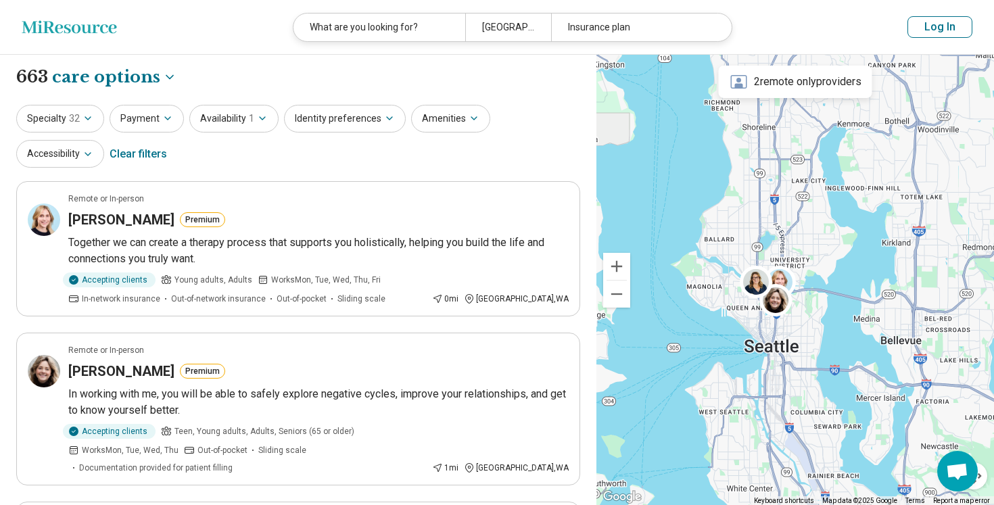
click at [968, 27] on button "Log In" at bounding box center [939, 27] width 65 height 22
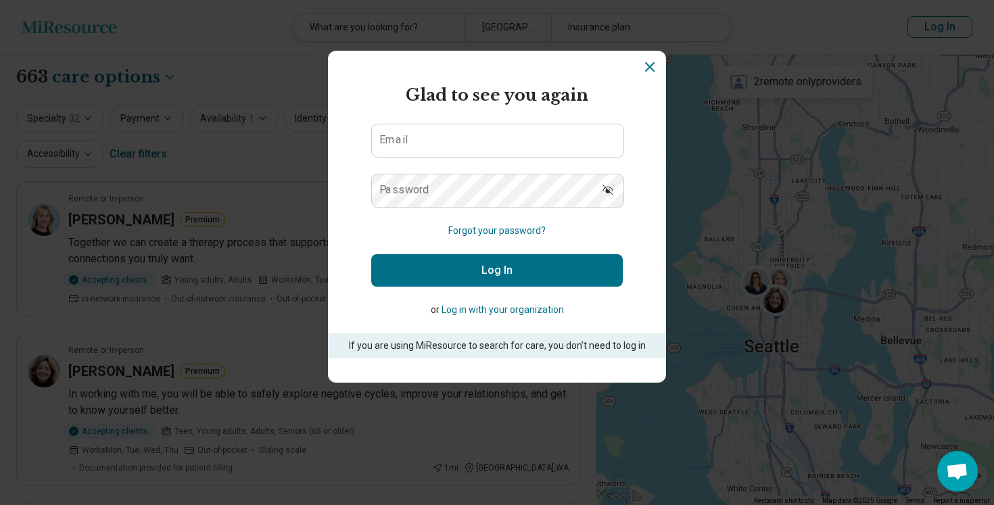
click at [657, 75] on section "Miresource logo Glad to see you again Email Password Forgot your password? Log …" at bounding box center [497, 217] width 338 height 332
click at [653, 67] on icon "Dismiss" at bounding box center [650, 67] width 16 height 16
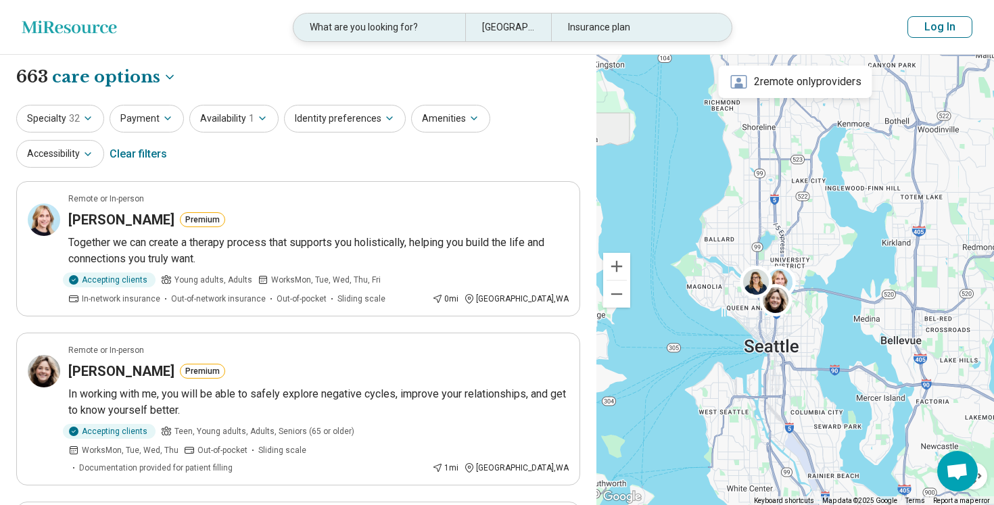
click at [421, 36] on div "What are you looking for?" at bounding box center [379, 28] width 172 height 28
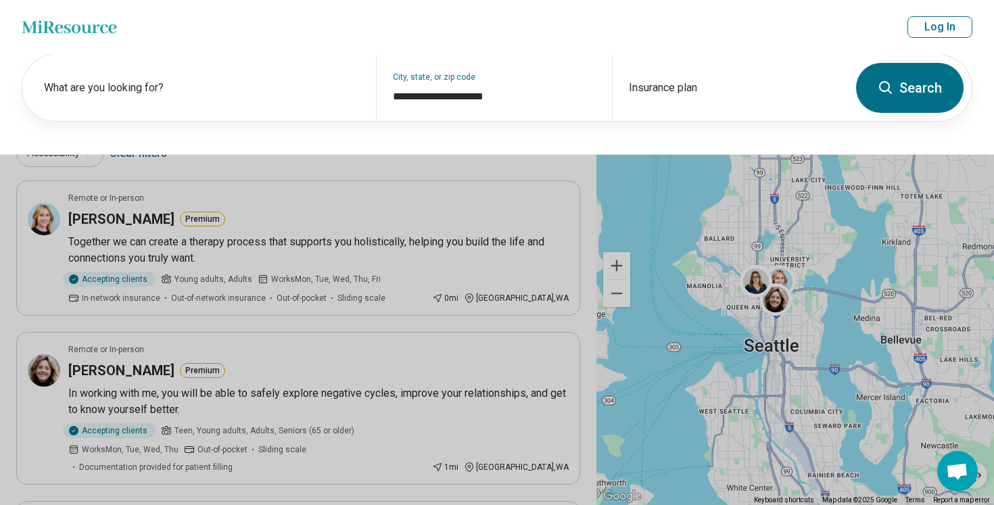
click at [370, 197] on button at bounding box center [497, 252] width 994 height 505
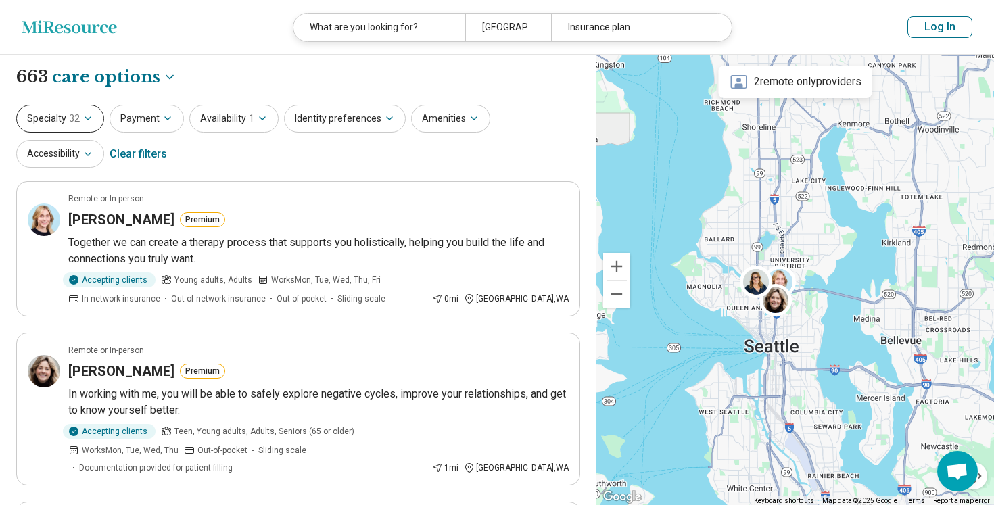
click at [85, 115] on icon "button" at bounding box center [87, 118] width 11 height 11
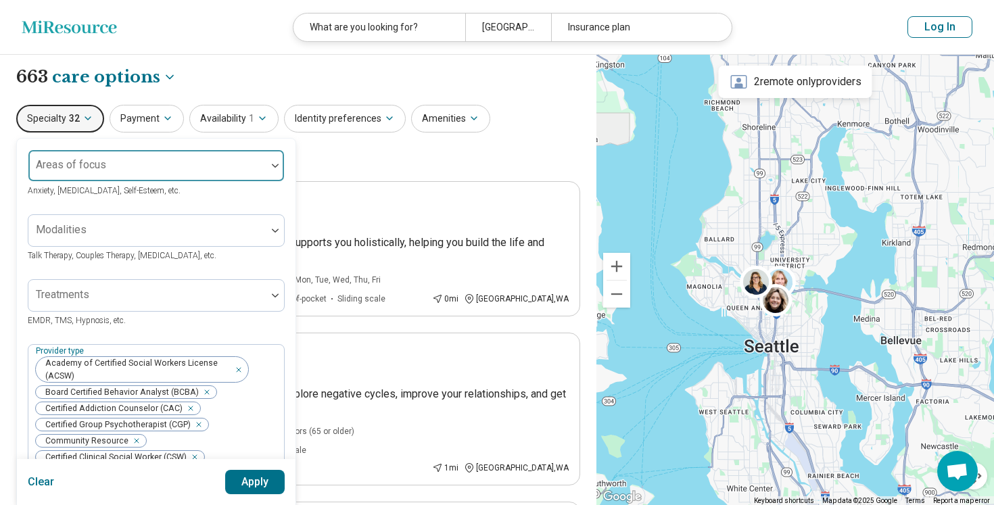
click at [162, 174] on div at bounding box center [147, 171] width 227 height 19
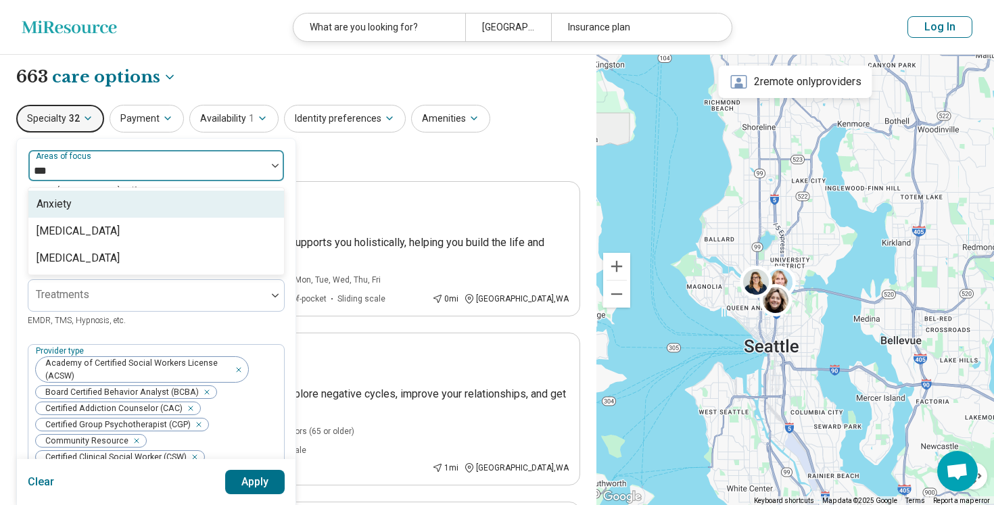
type input "****"
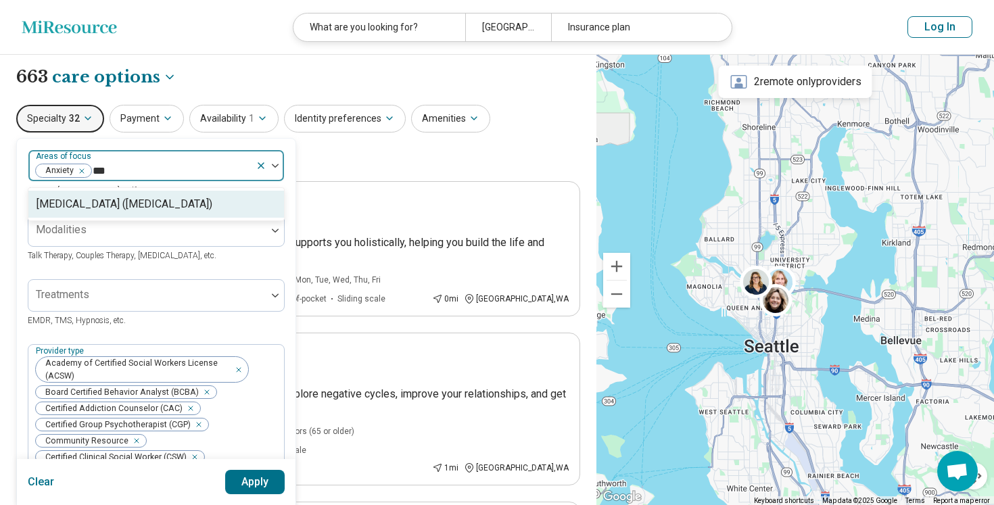
type input "****"
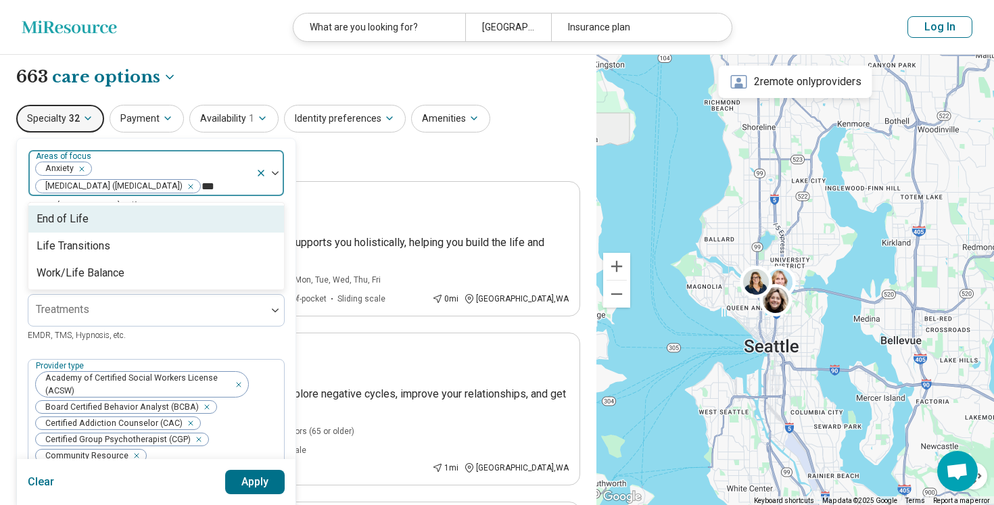
type input "****"
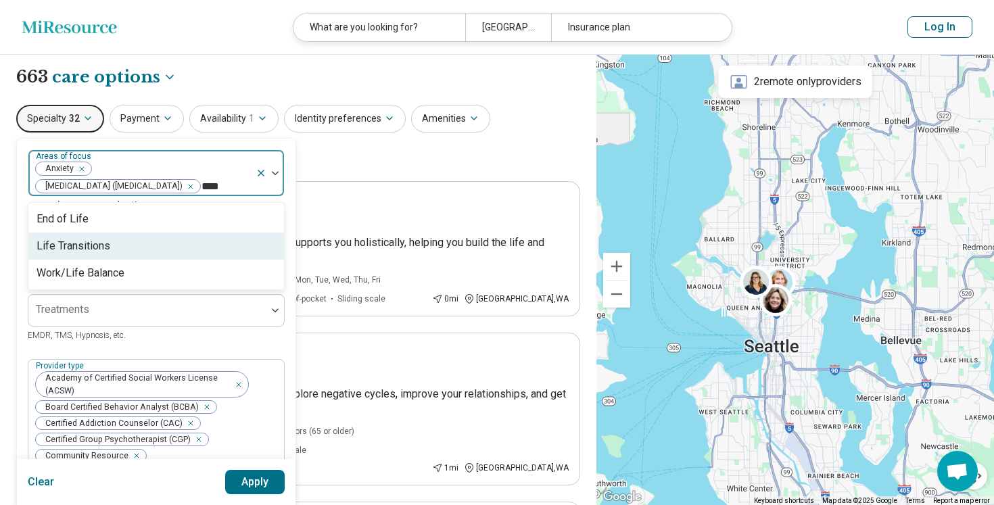
click at [60, 254] on div "Life Transitions" at bounding box center [74, 246] width 74 height 16
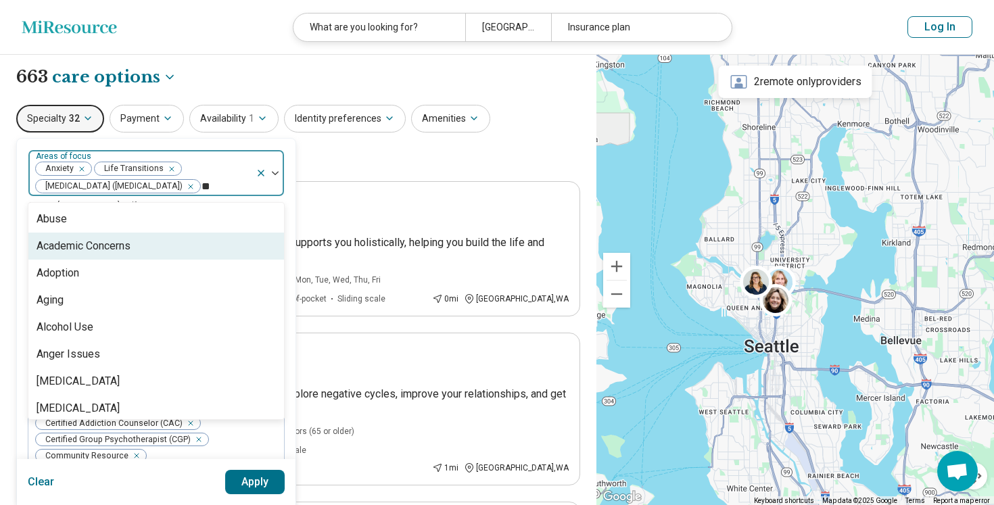
type input "***"
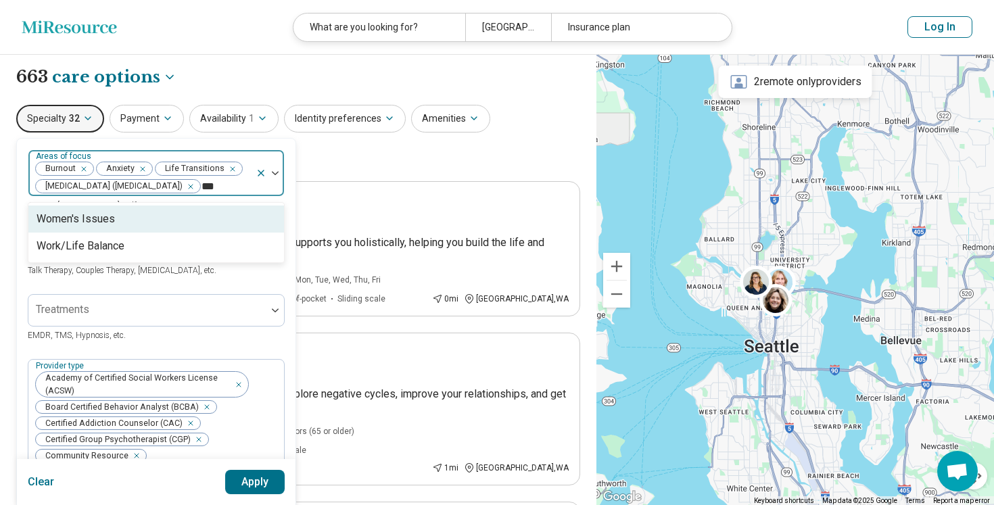
type input "****"
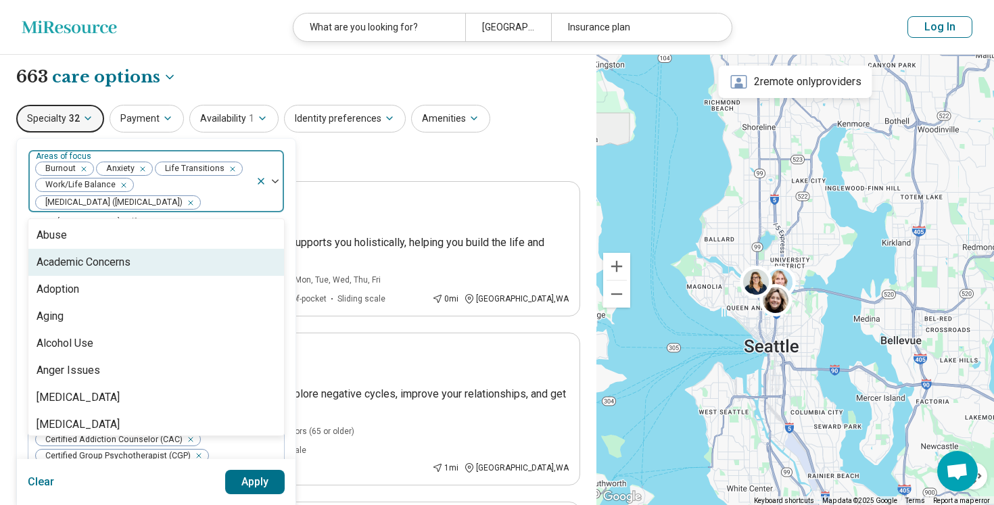
click at [145, 262] on div "Academic Concerns" at bounding box center [156, 262] width 256 height 27
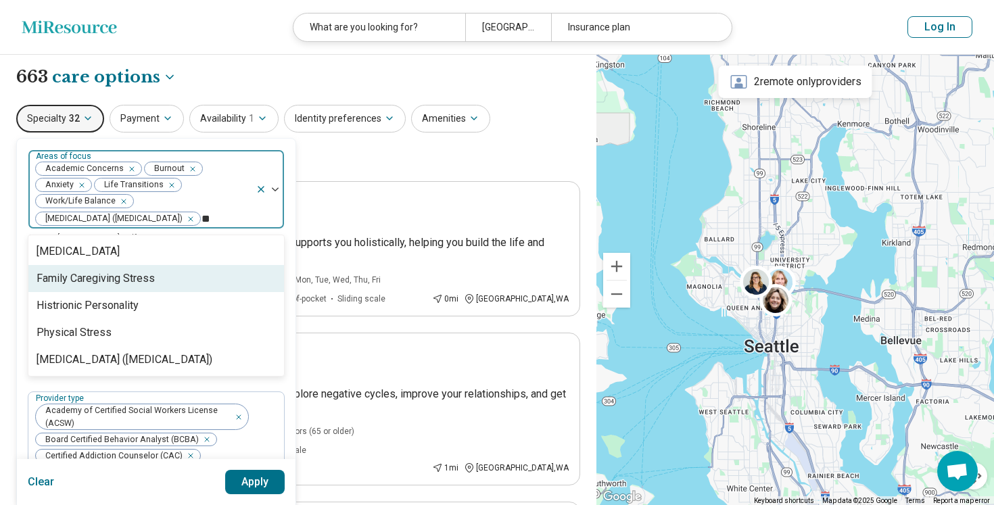
type input "*"
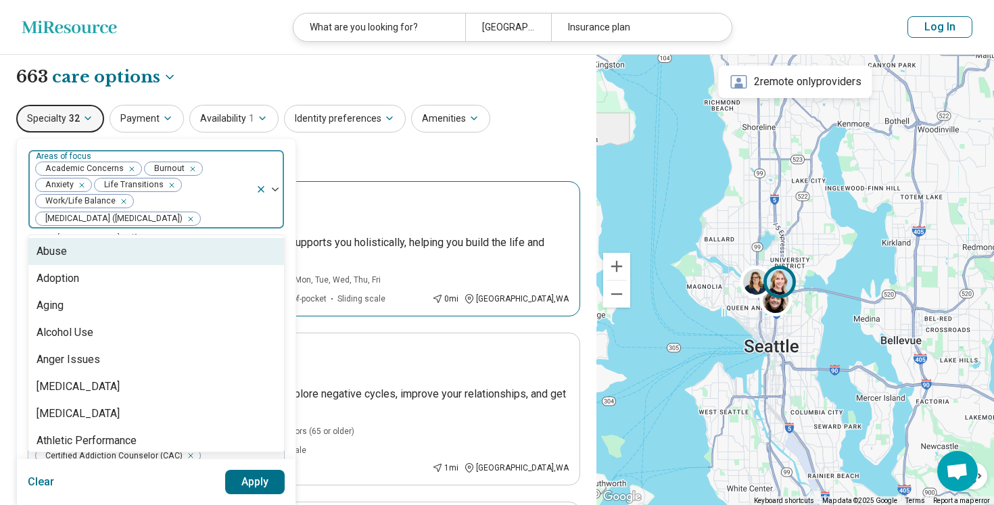
click at [362, 190] on article "Remote or In-person Helen Kornfeld Premium Together we can create a therapy pro…" at bounding box center [298, 248] width 564 height 135
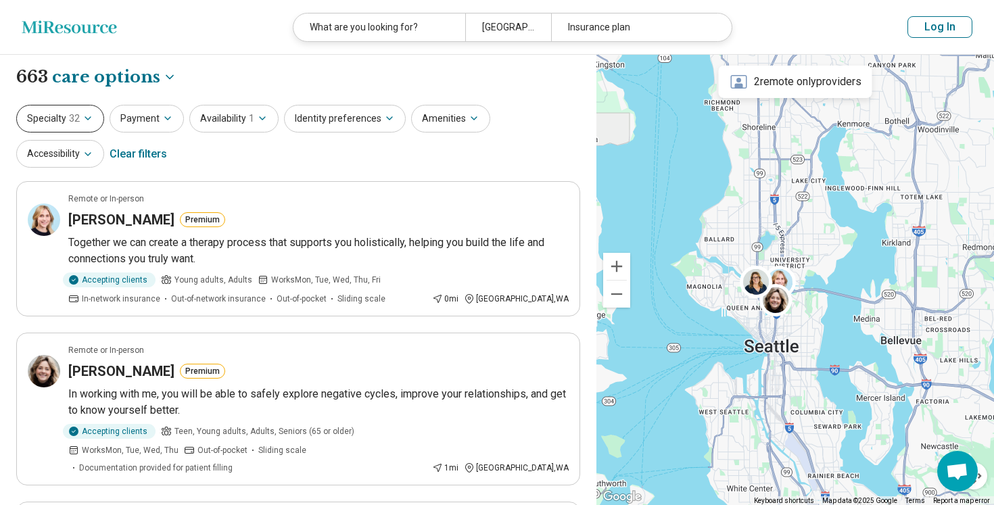
click at [90, 126] on button "Specialty 32" at bounding box center [60, 119] width 88 height 28
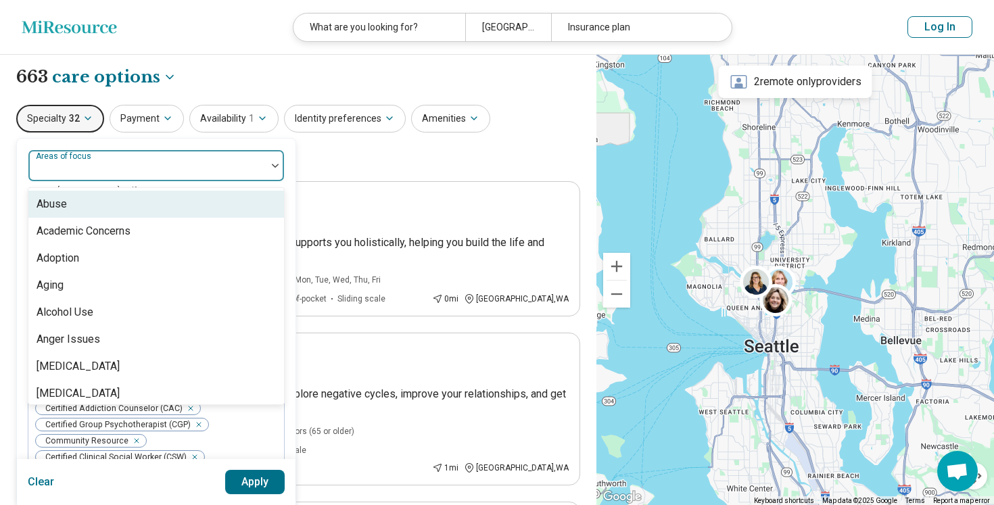
click at [151, 177] on div at bounding box center [147, 171] width 227 height 19
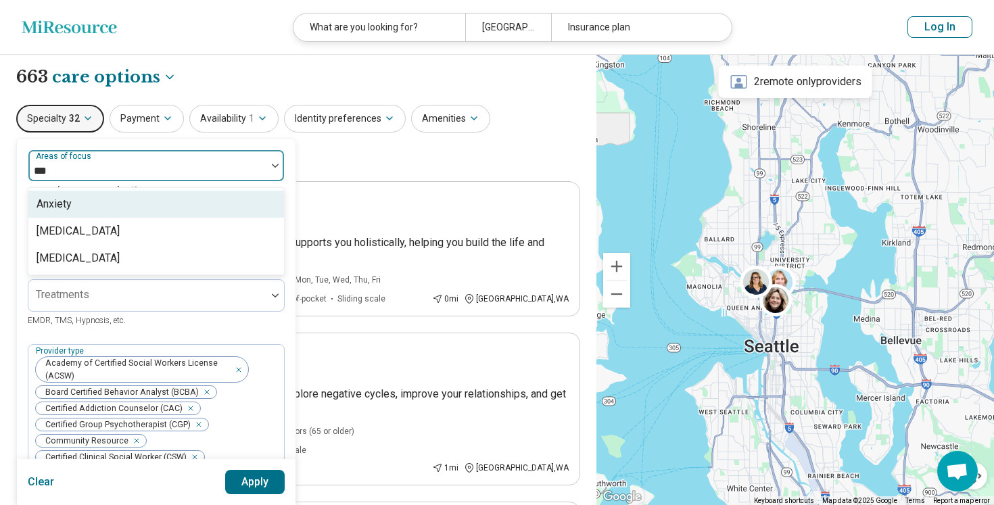
type input "****"
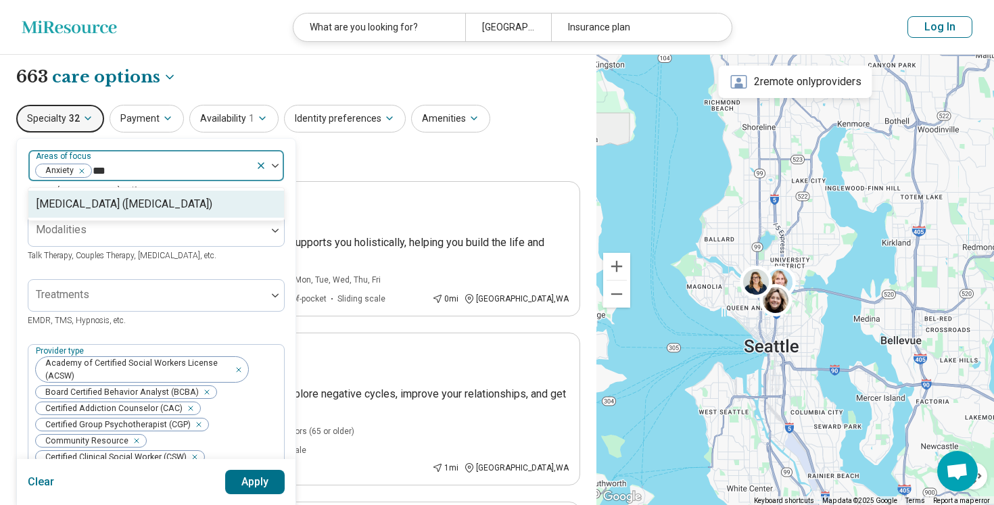
type input "****"
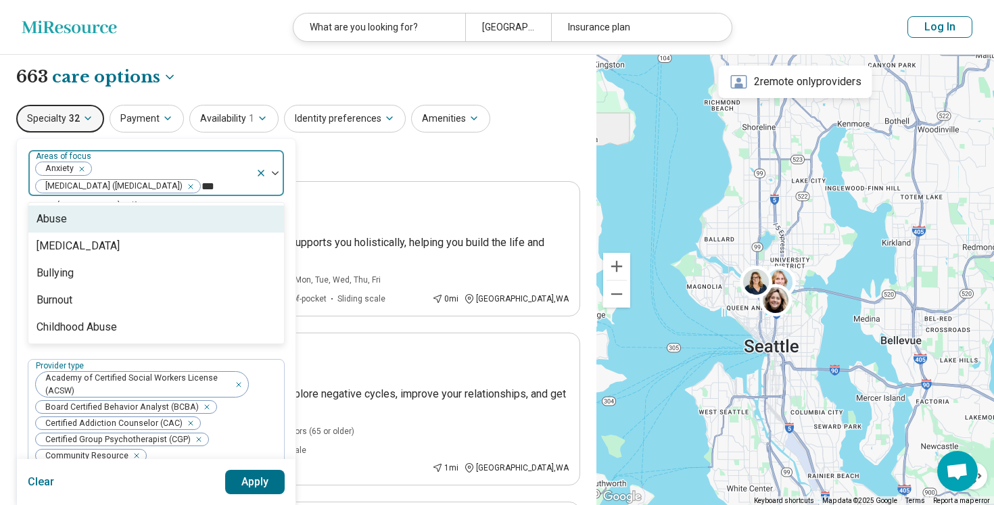
type input "****"
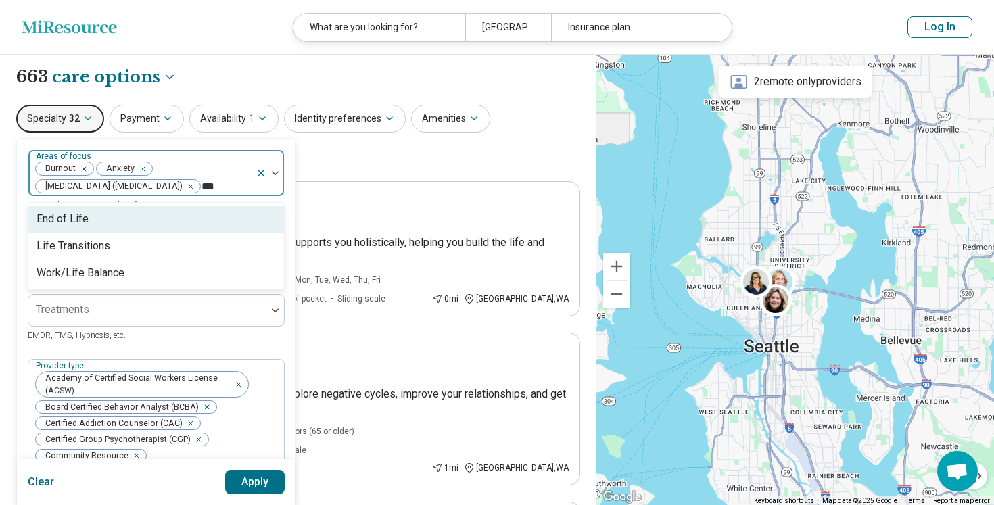
type input "****"
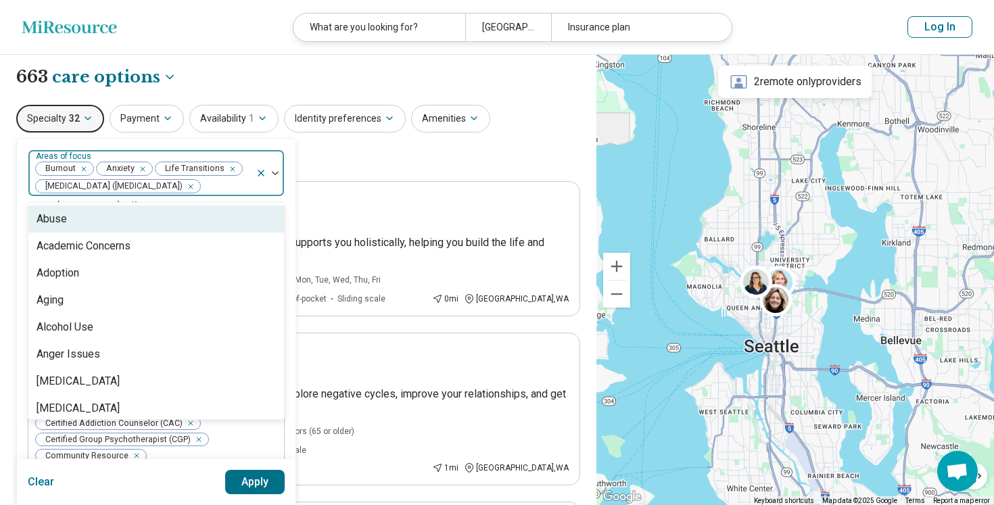
click at [350, 149] on div "Specialty 32 option Life Transitions, selected. Abuse, 1 of 96. 96 results avai…" at bounding box center [298, 138] width 564 height 66
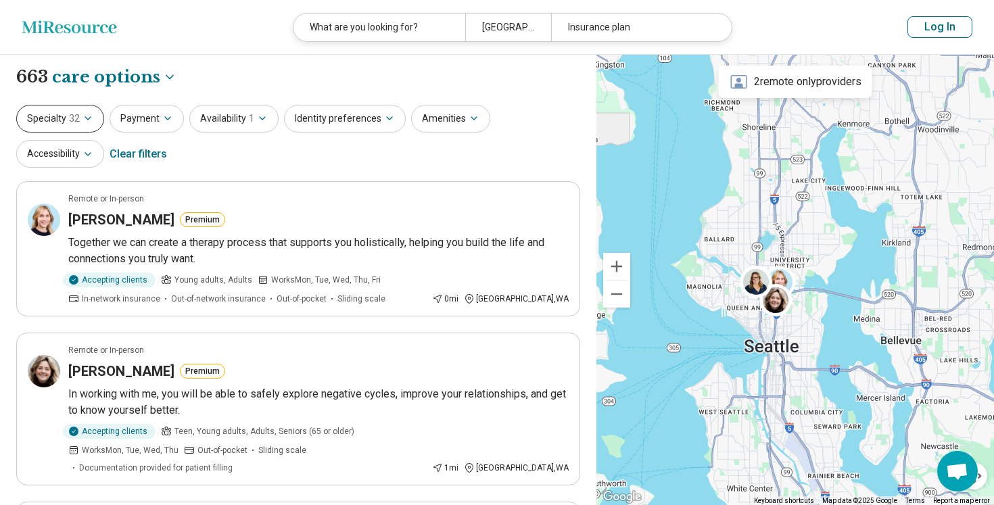
click at [62, 118] on button "Specialty 32" at bounding box center [60, 119] width 88 height 28
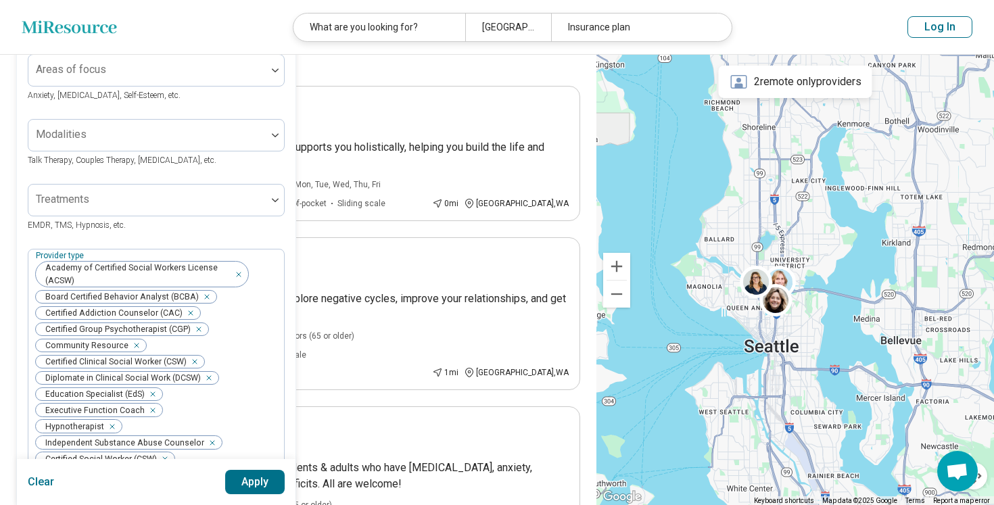
scroll to position [71, 0]
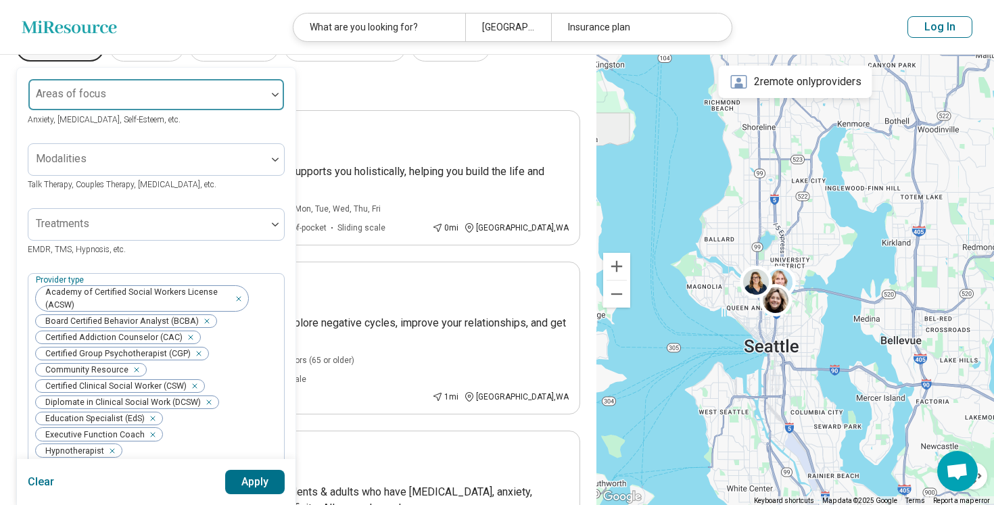
click at [170, 78] on div "Areas of focus" at bounding box center [156, 94] width 257 height 32
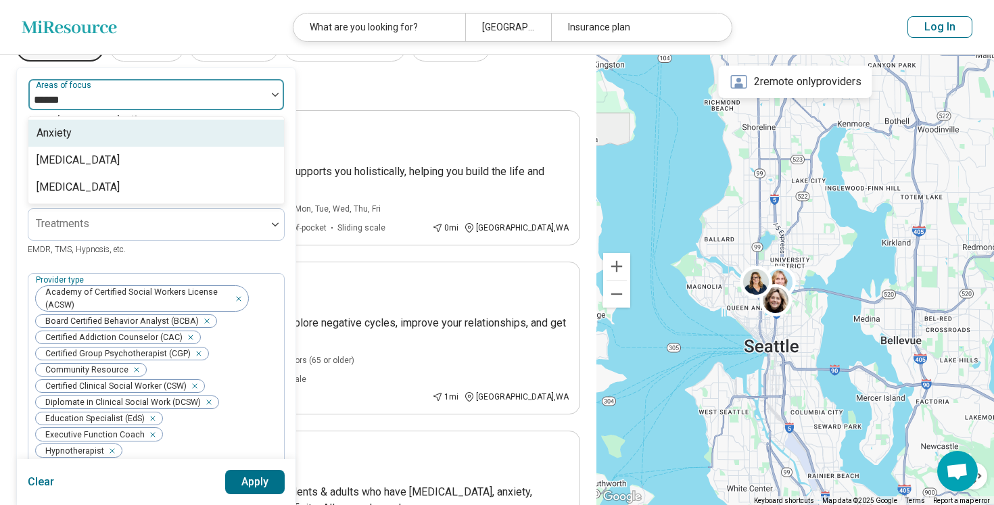
type input "*******"
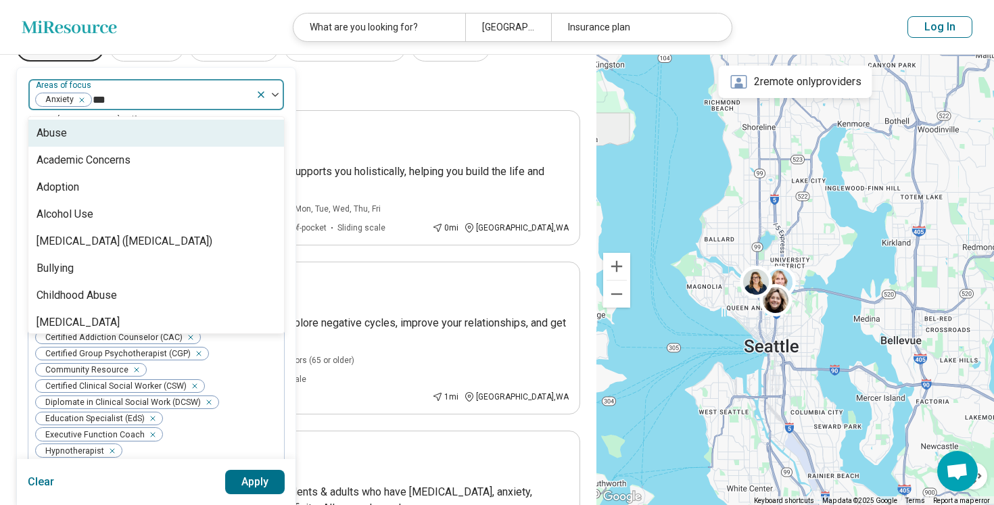
type input "****"
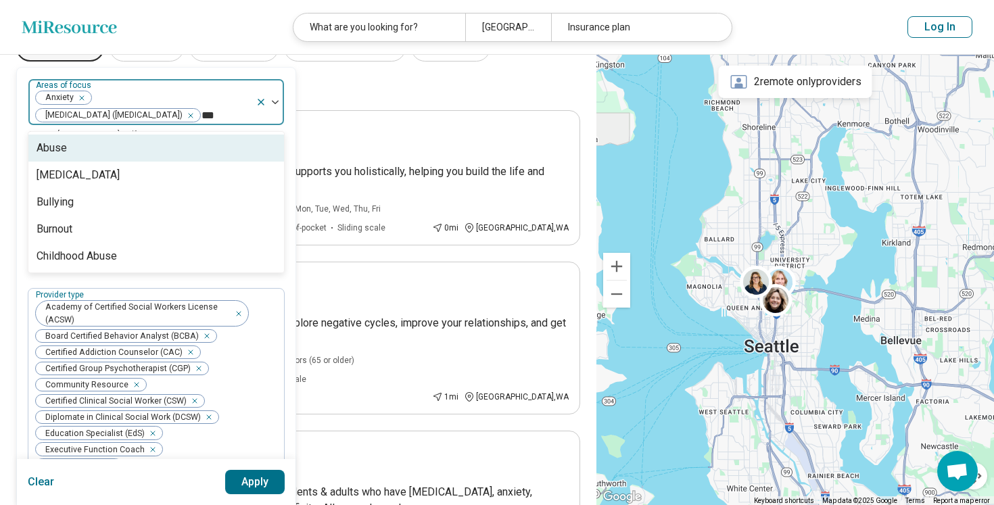
type input "****"
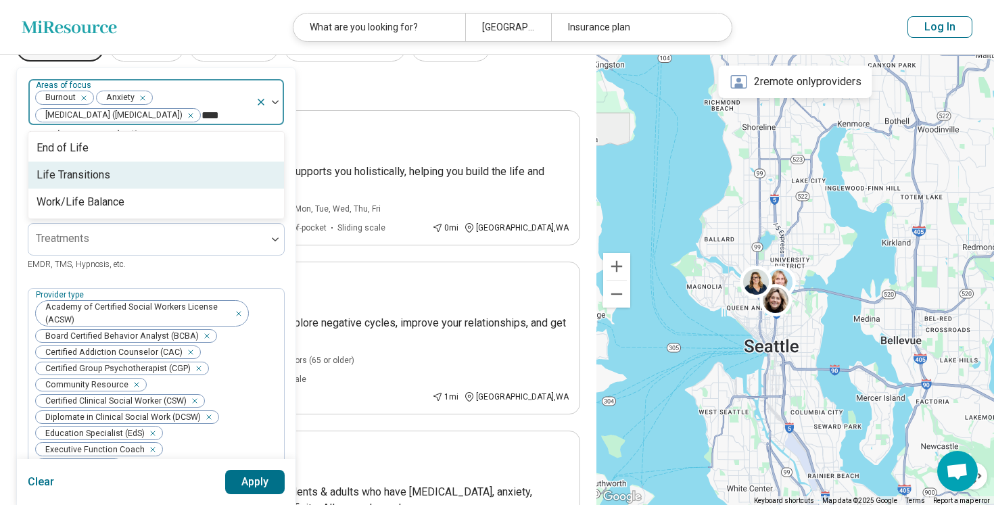
click at [129, 189] on div "Life Transitions" at bounding box center [156, 175] width 256 height 27
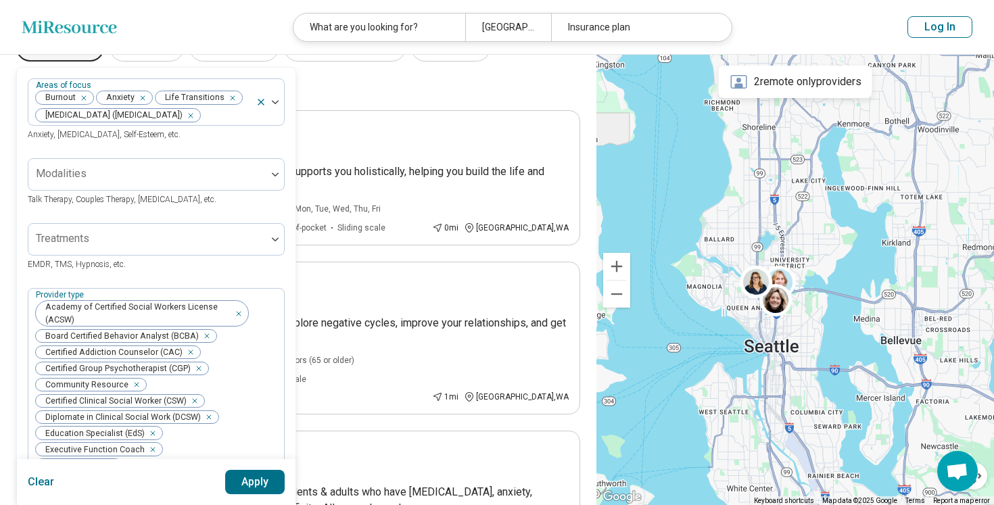
click at [253, 476] on button "Apply" at bounding box center [255, 482] width 60 height 24
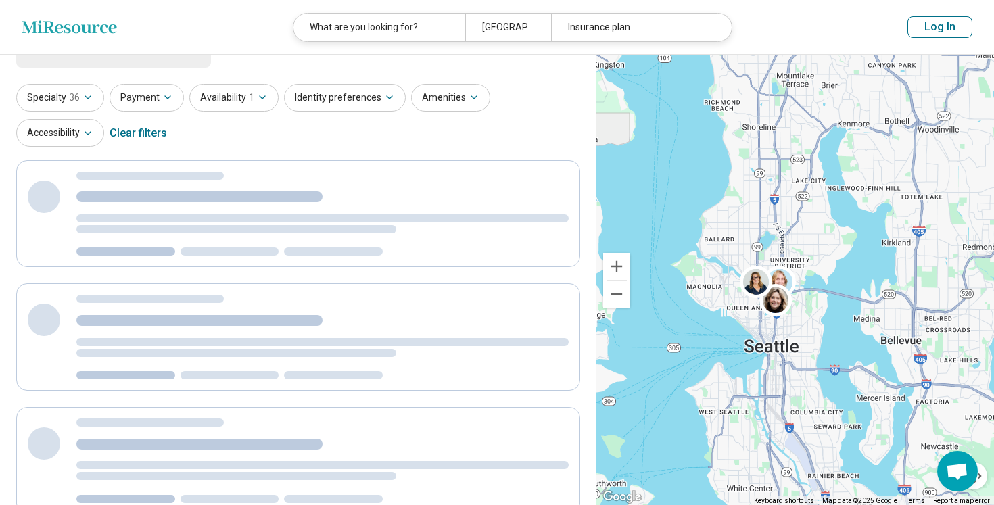
scroll to position [0, 0]
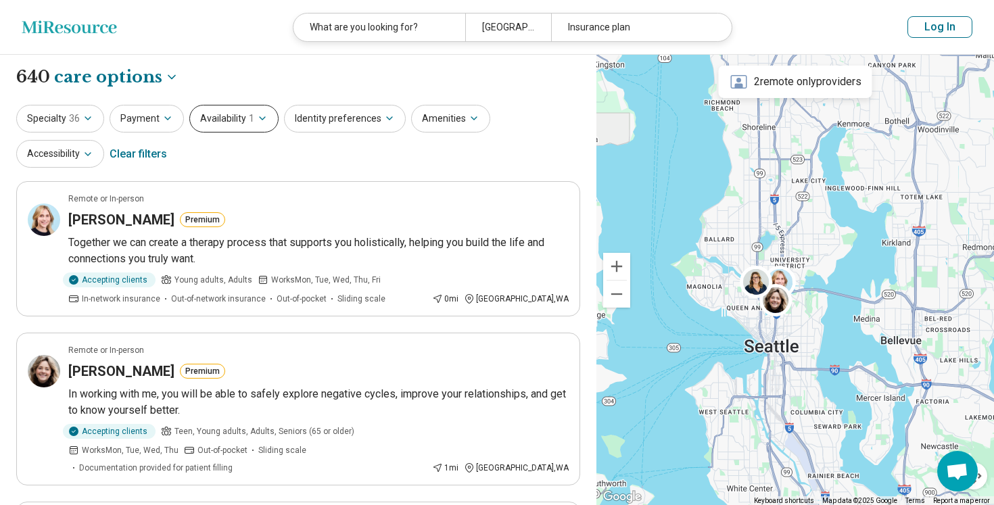
click at [258, 120] on icon "button" at bounding box center [262, 118] width 11 height 11
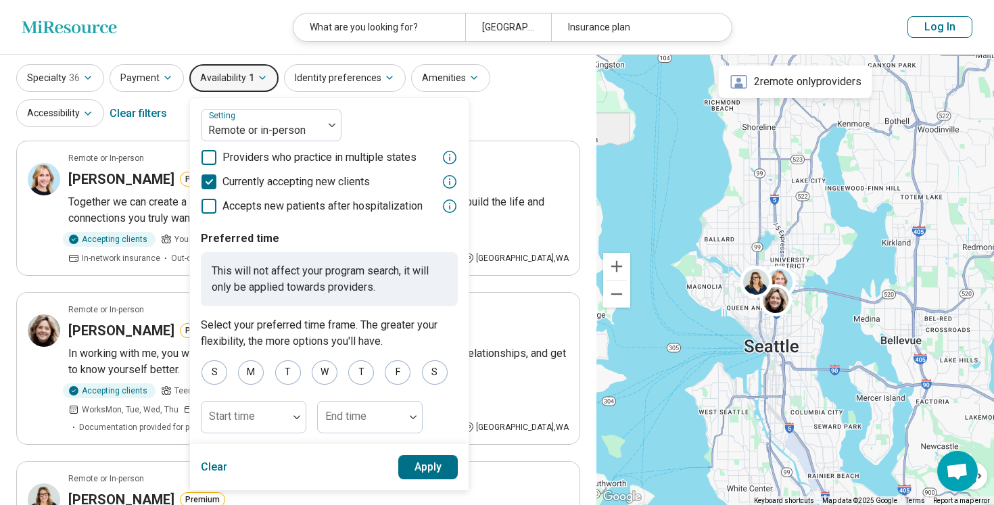
scroll to position [1, 0]
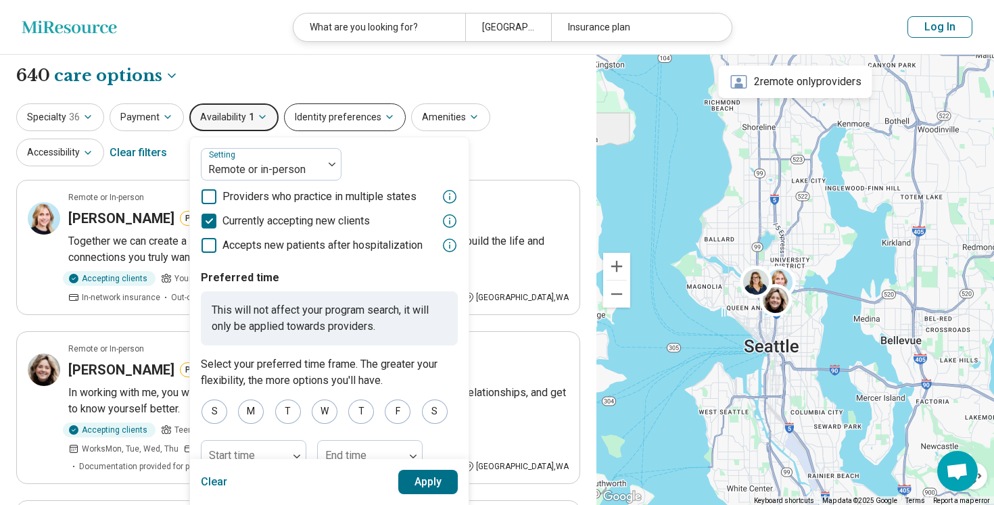
click at [361, 112] on button "Identity preferences" at bounding box center [345, 117] width 122 height 28
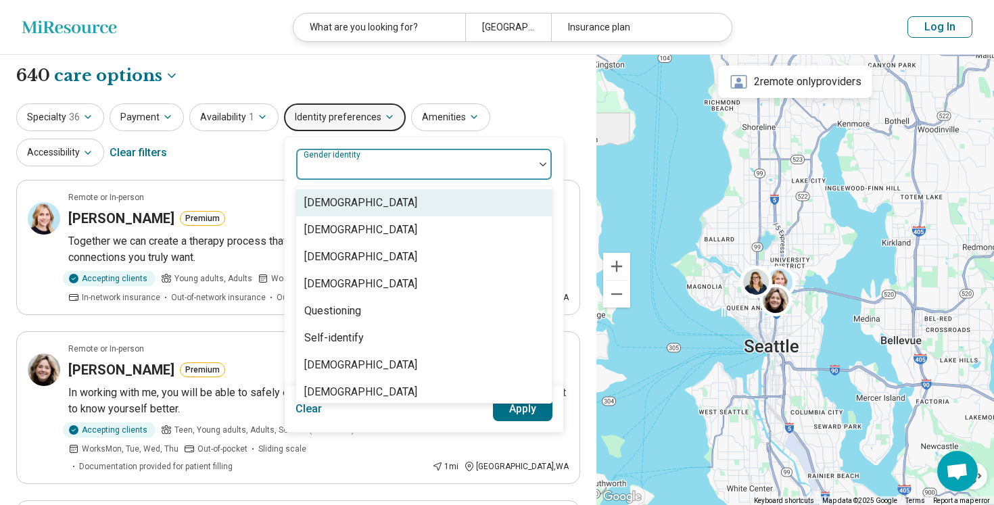
click at [389, 157] on div at bounding box center [415, 164] width 238 height 30
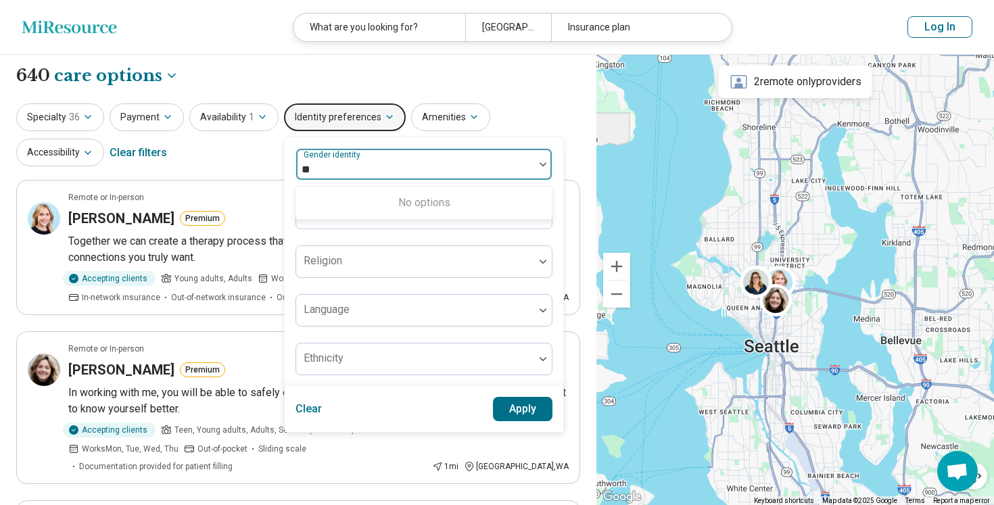
type input "*"
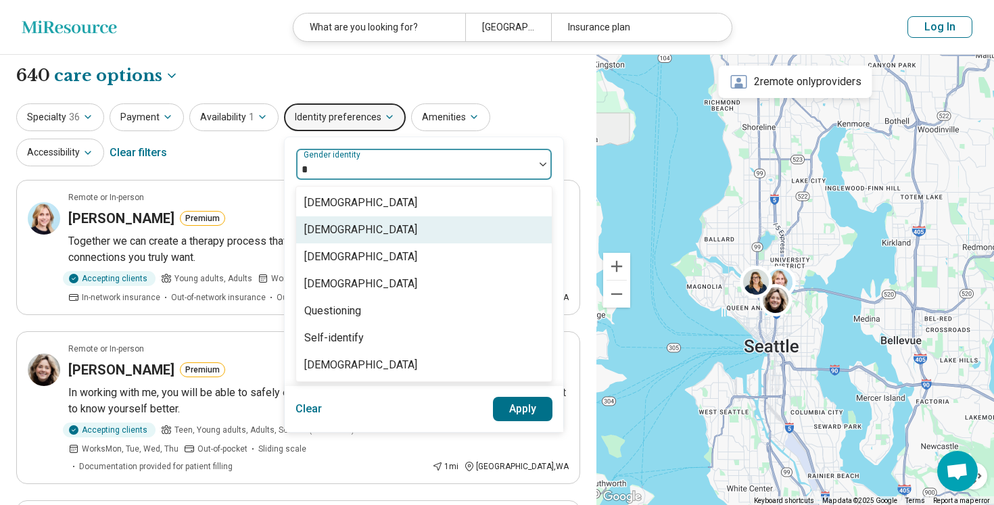
click at [407, 231] on div "Cisgender Woman" at bounding box center [424, 229] width 256 height 27
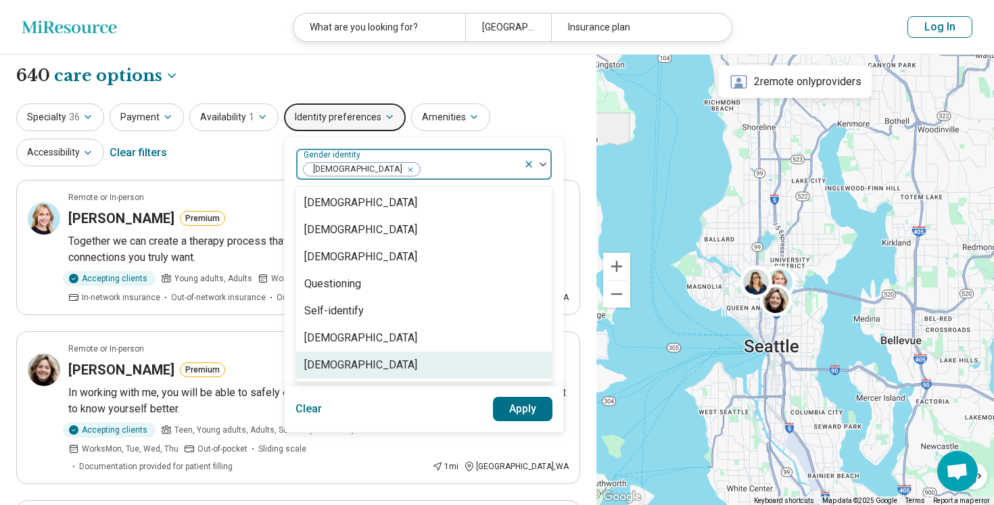
click at [419, 361] on div "Transgender Woman" at bounding box center [424, 365] width 256 height 27
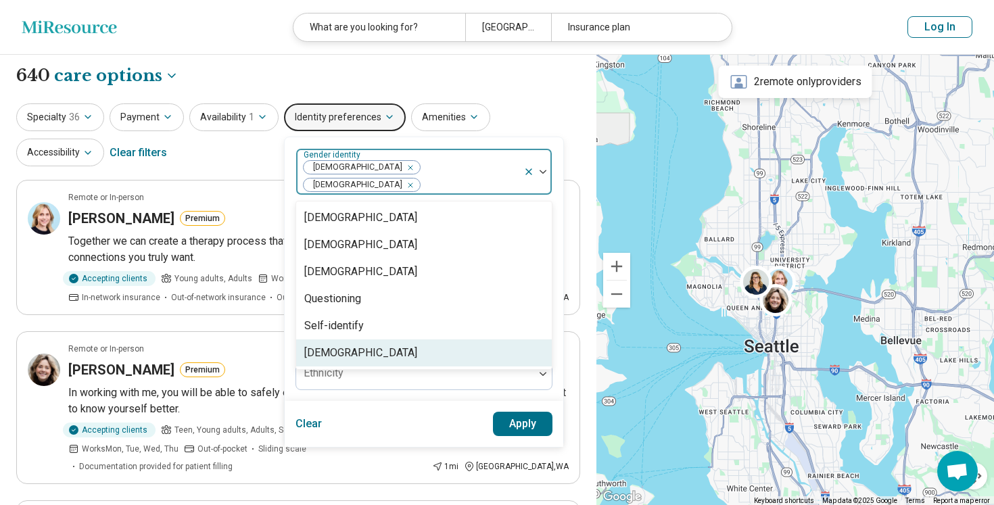
click at [433, 401] on div "Clear Apply" at bounding box center [424, 424] width 279 height 46
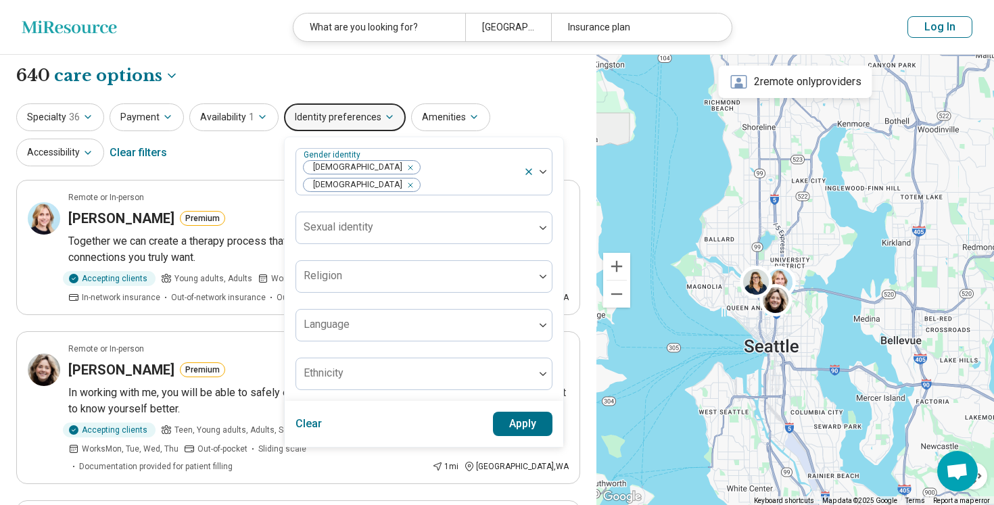
click at [512, 413] on button "Apply" at bounding box center [523, 424] width 60 height 24
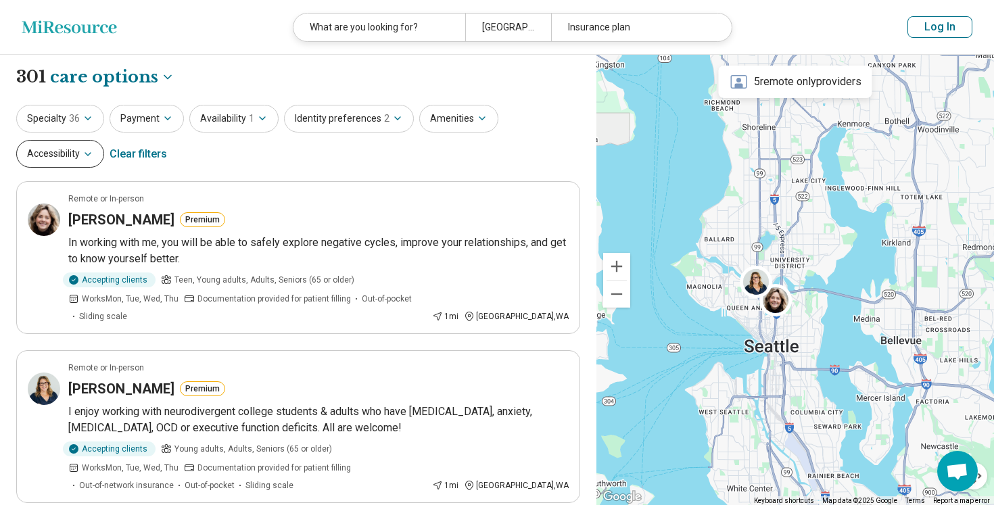
click at [68, 157] on button "Accessibility" at bounding box center [60, 154] width 88 height 28
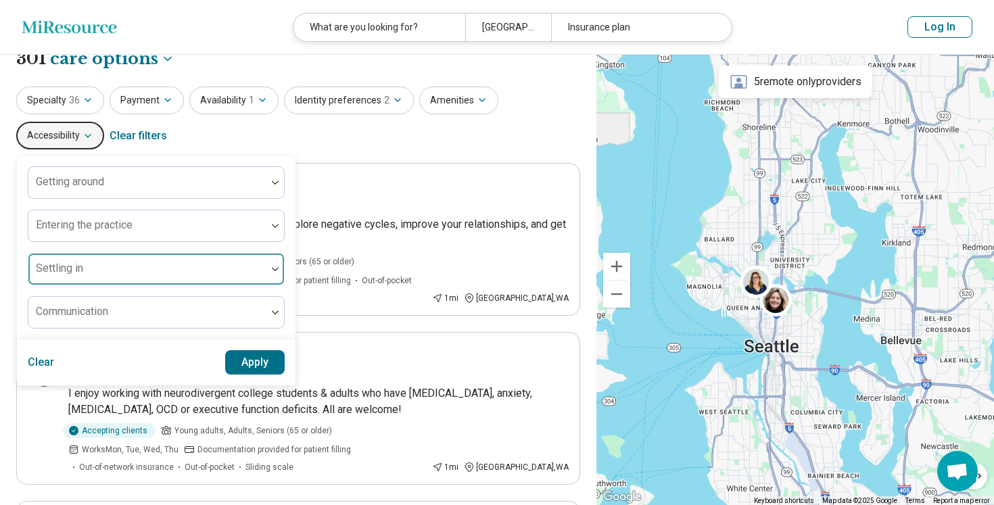
scroll to position [25, 0]
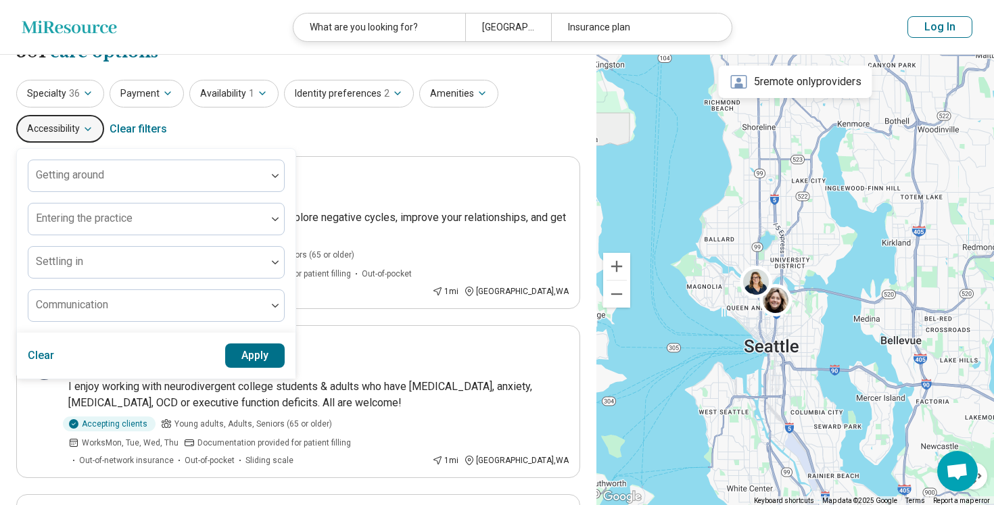
click at [214, 141] on div "Specialty 36 Payment Availability 1 Identity preferences 2 Amenities Accessibil…" at bounding box center [298, 113] width 564 height 66
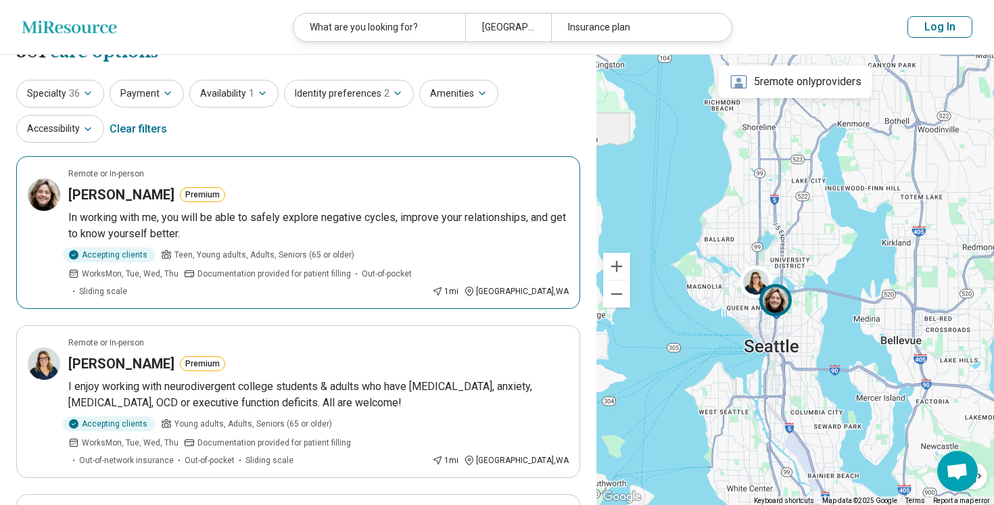
scroll to position [0, 0]
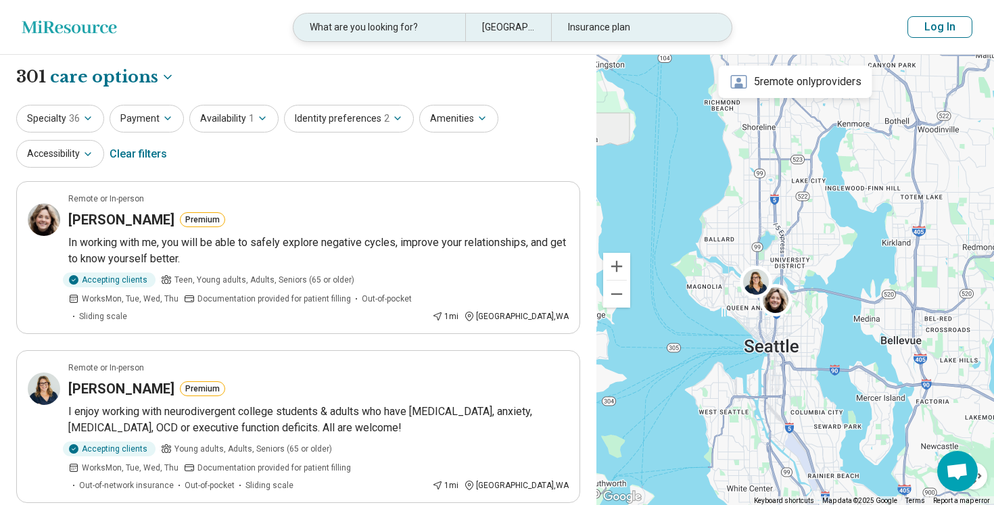
click at [665, 30] on div "Insurance plan" at bounding box center [637, 28] width 172 height 28
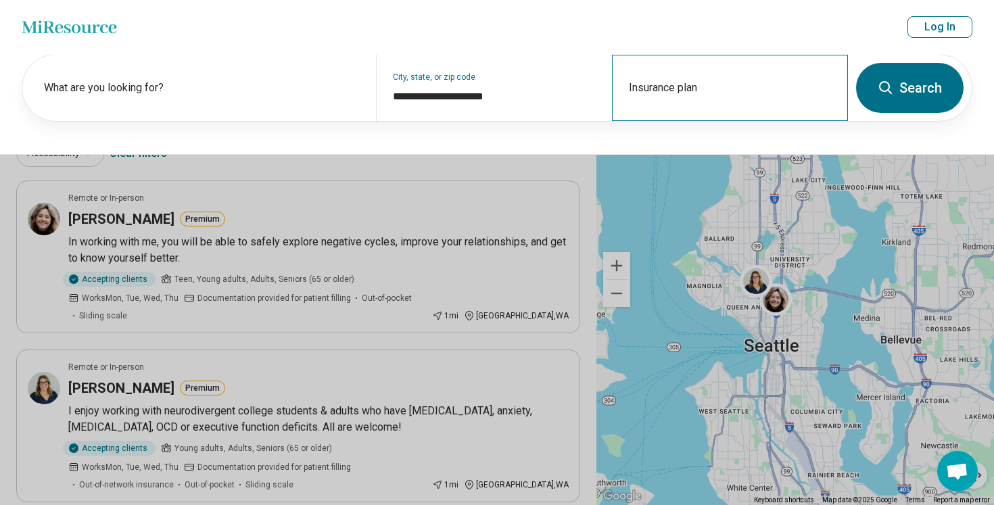
click at [693, 85] on div "Insurance plan" at bounding box center [730, 88] width 236 height 66
type input "*"
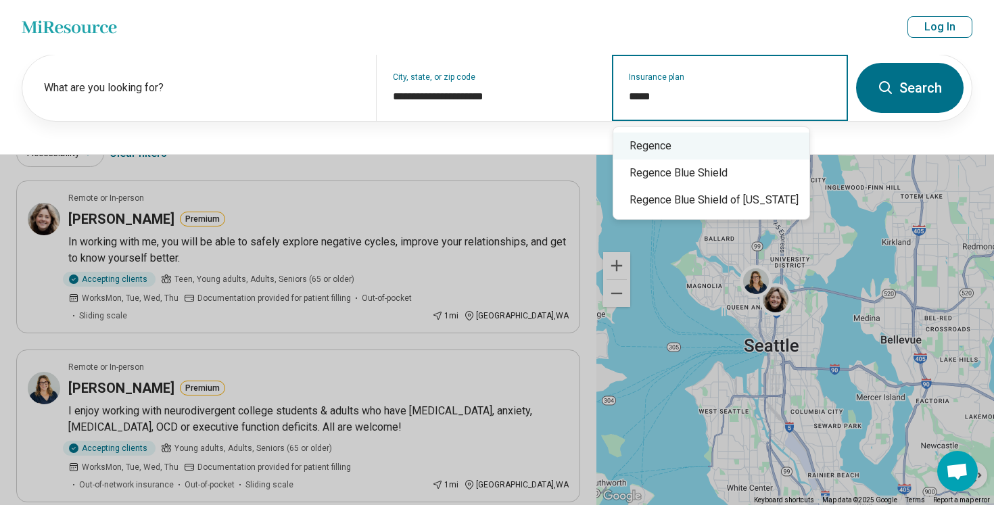
click at [698, 146] on div "Regence" at bounding box center [711, 146] width 196 height 27
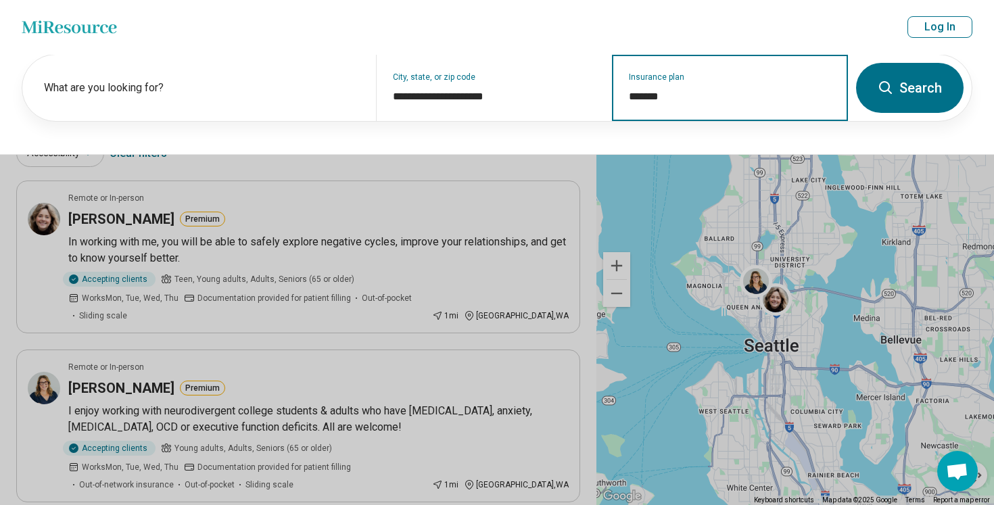
type input "*******"
click at [914, 74] on button "Search" at bounding box center [910, 88] width 108 height 50
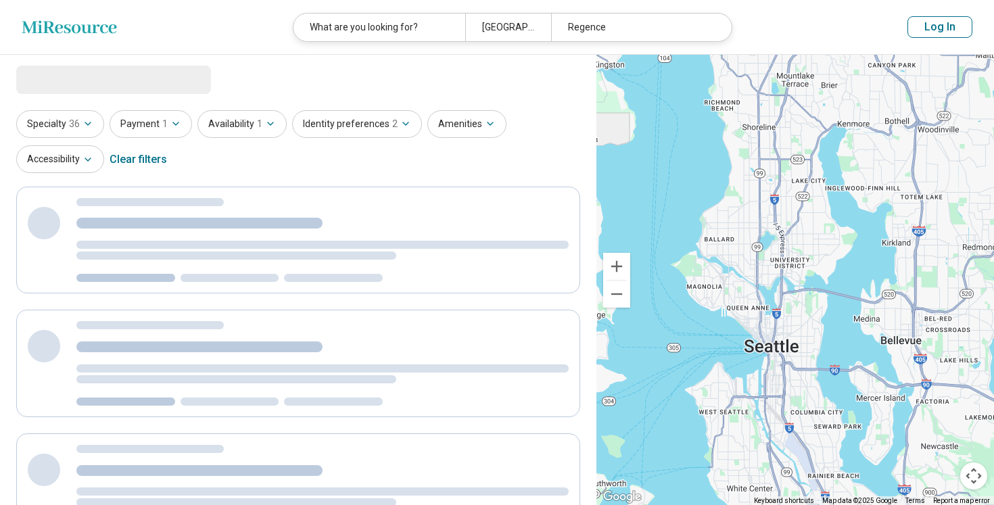
click at [57, 13] on header "Miresource logo What are you looking for? [GEOGRAPHIC_DATA], [GEOGRAPHIC_DATA] …" at bounding box center [497, 27] width 994 height 55
click at [57, 29] on icon at bounding box center [69, 26] width 95 height 13
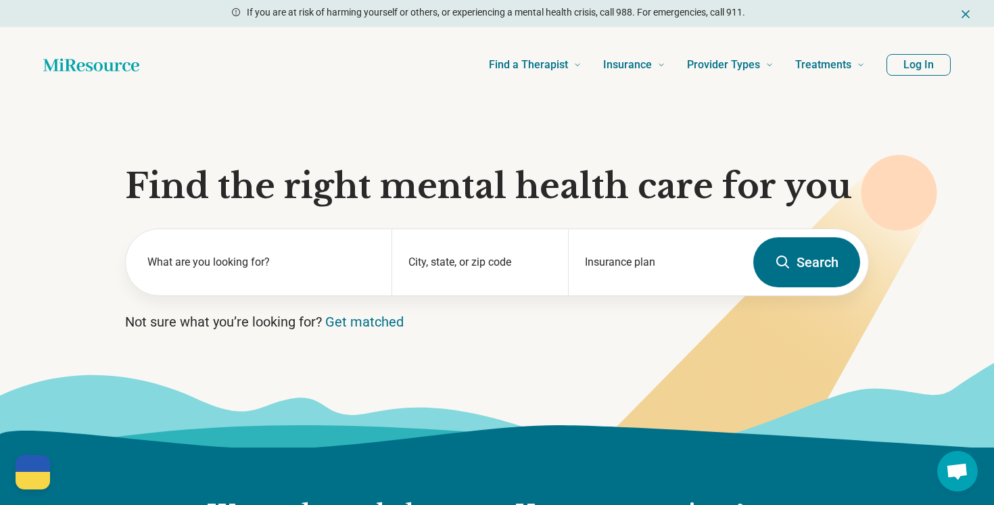
click at [112, 74] on icon "Home page" at bounding box center [91, 64] width 96 height 27
click at [305, 251] on div "What are you looking for?" at bounding box center [259, 262] width 266 height 66
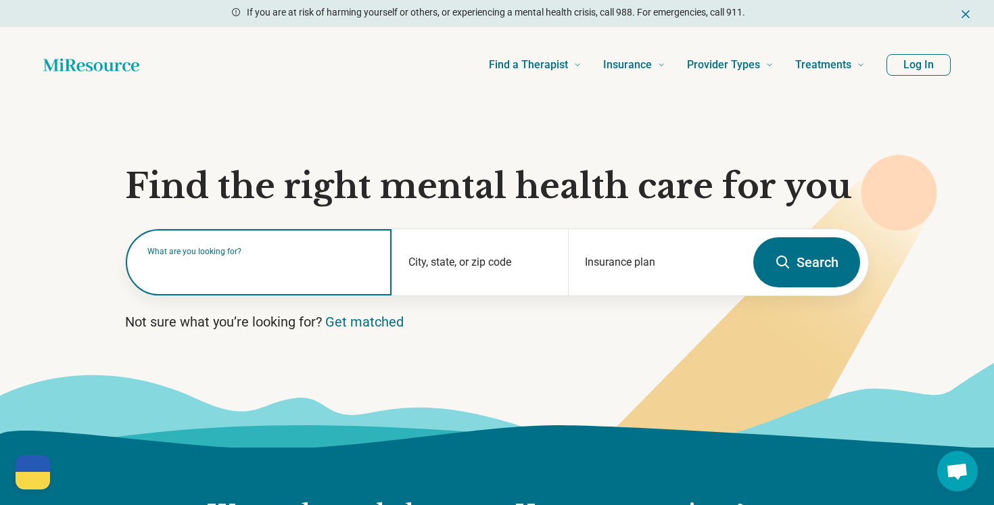
click at [308, 279] on div "What are you looking for?" at bounding box center [259, 262] width 266 height 66
click at [323, 266] on input "text" at bounding box center [261, 269] width 228 height 16
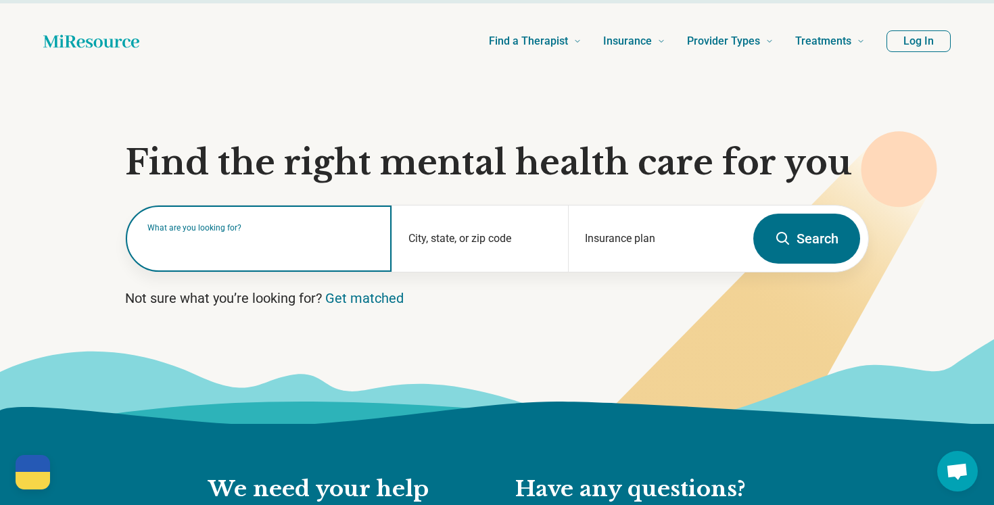
scroll to position [18, 0]
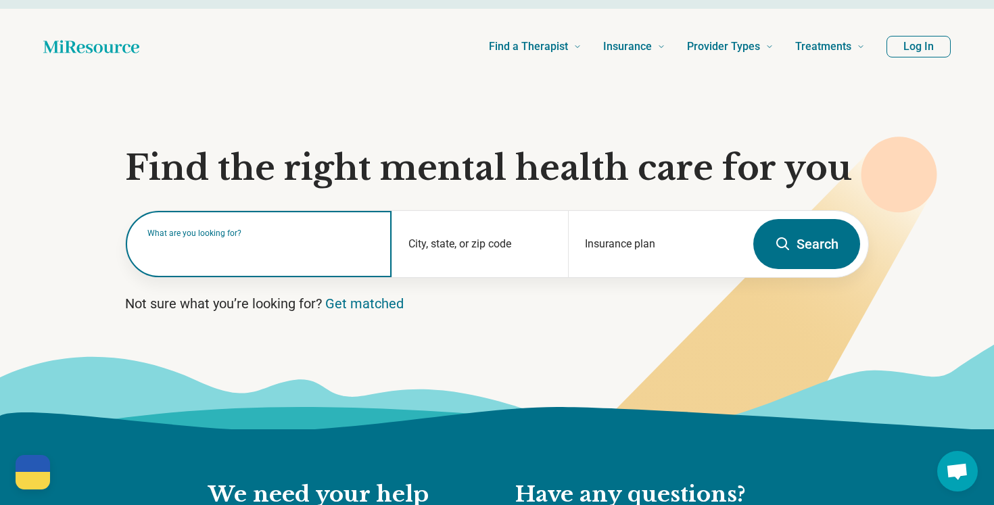
click at [307, 245] on input "text" at bounding box center [261, 251] width 228 height 16
click at [280, 245] on input "text" at bounding box center [261, 251] width 228 height 16
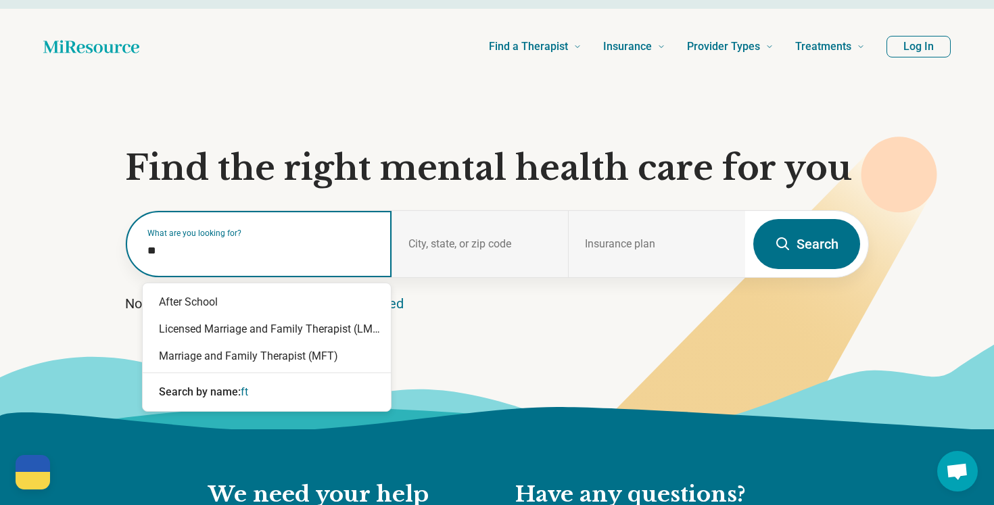
type input "*"
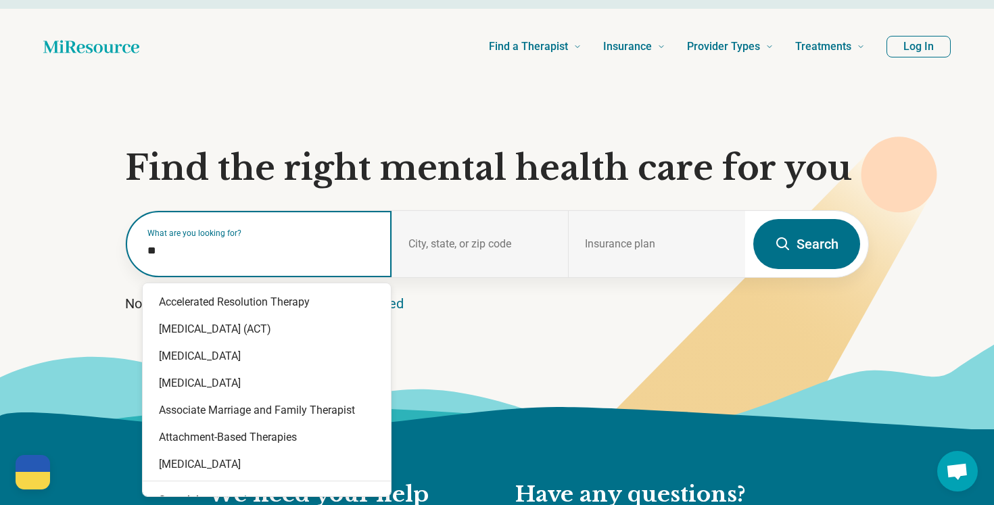
type input "*"
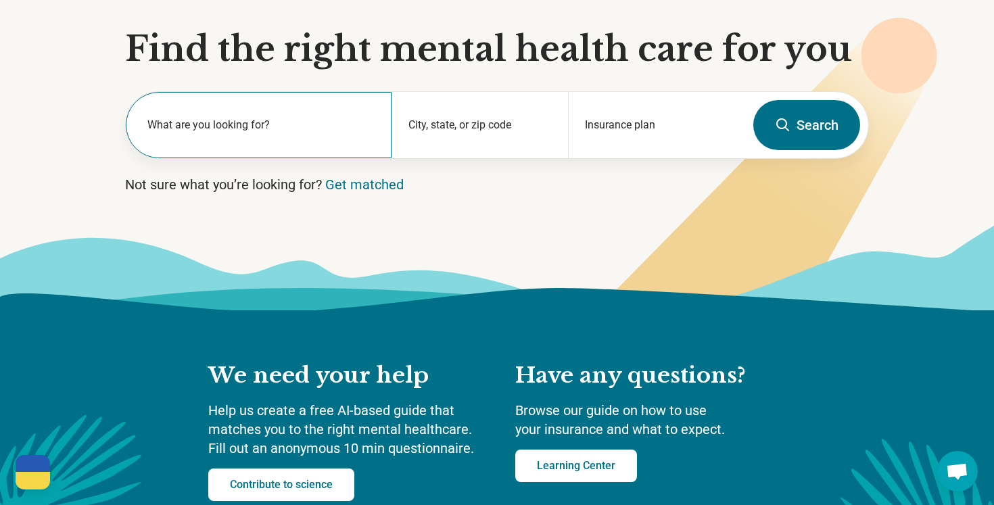
scroll to position [133, 0]
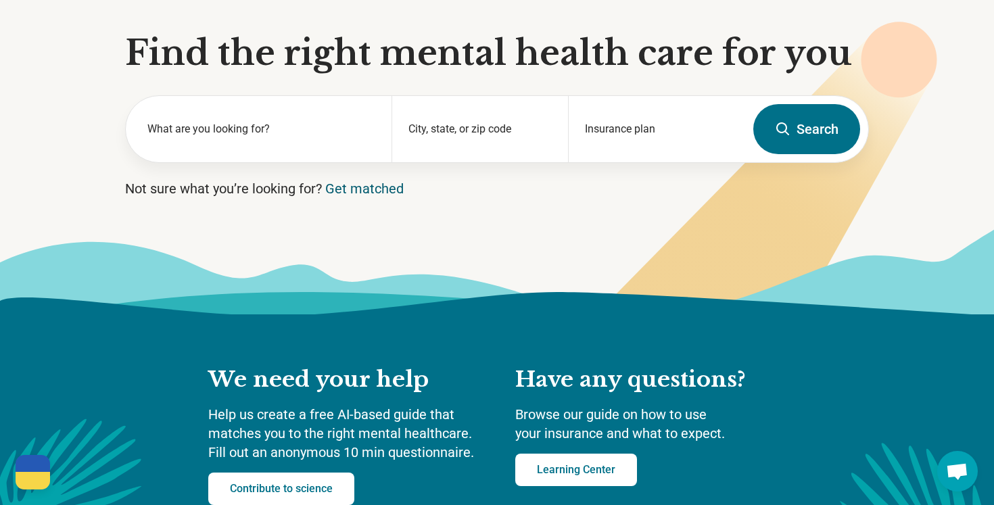
click at [367, 186] on link "Get matched" at bounding box center [364, 189] width 78 height 16
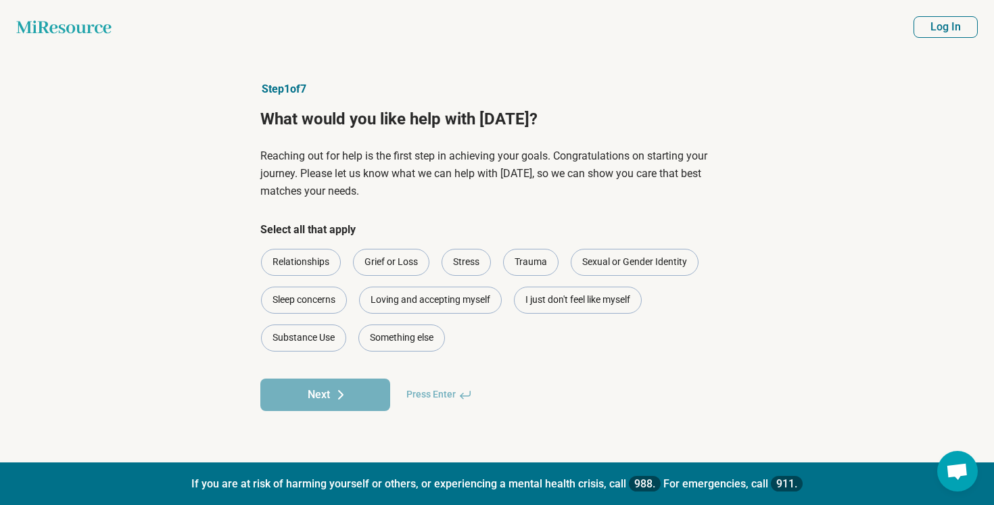
click at [78, 24] on icon "Miresource logo" at bounding box center [63, 27] width 95 height 14
